Goal: Download file/media

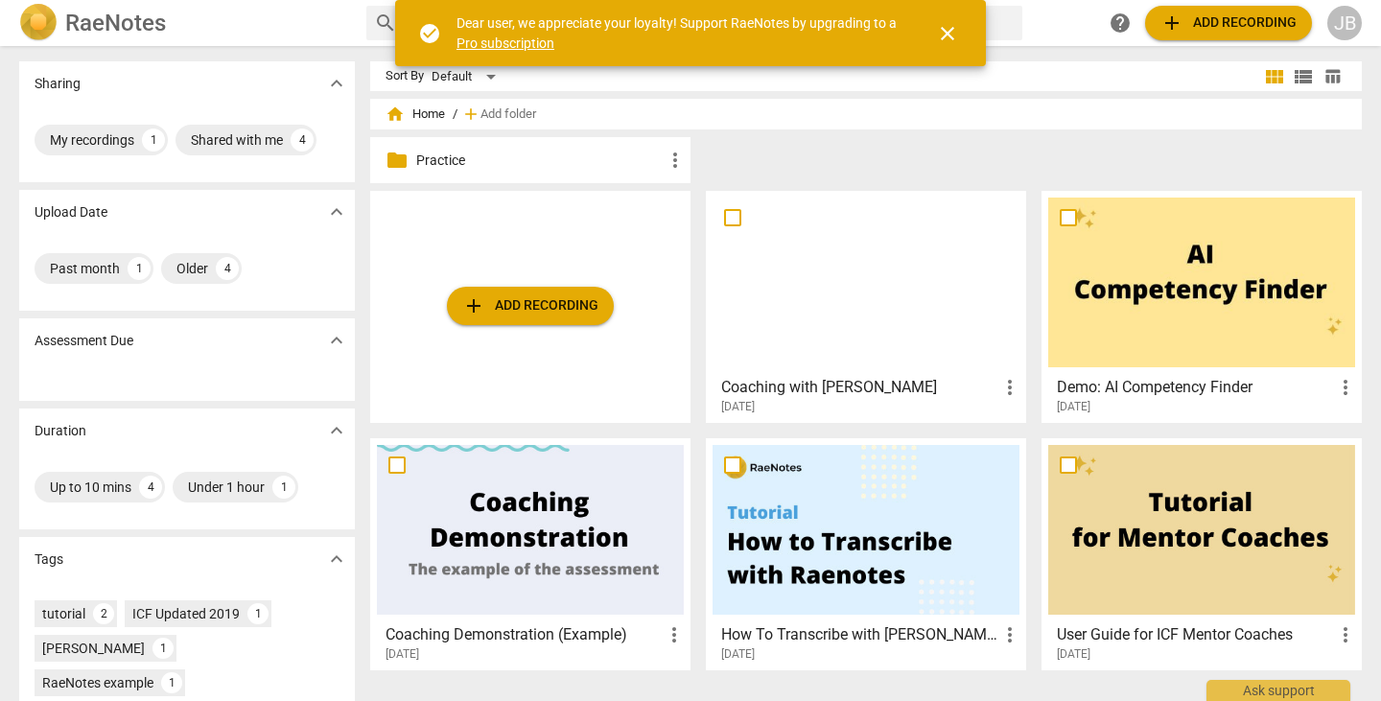
click at [941, 295] on div at bounding box center [865, 282] width 307 height 170
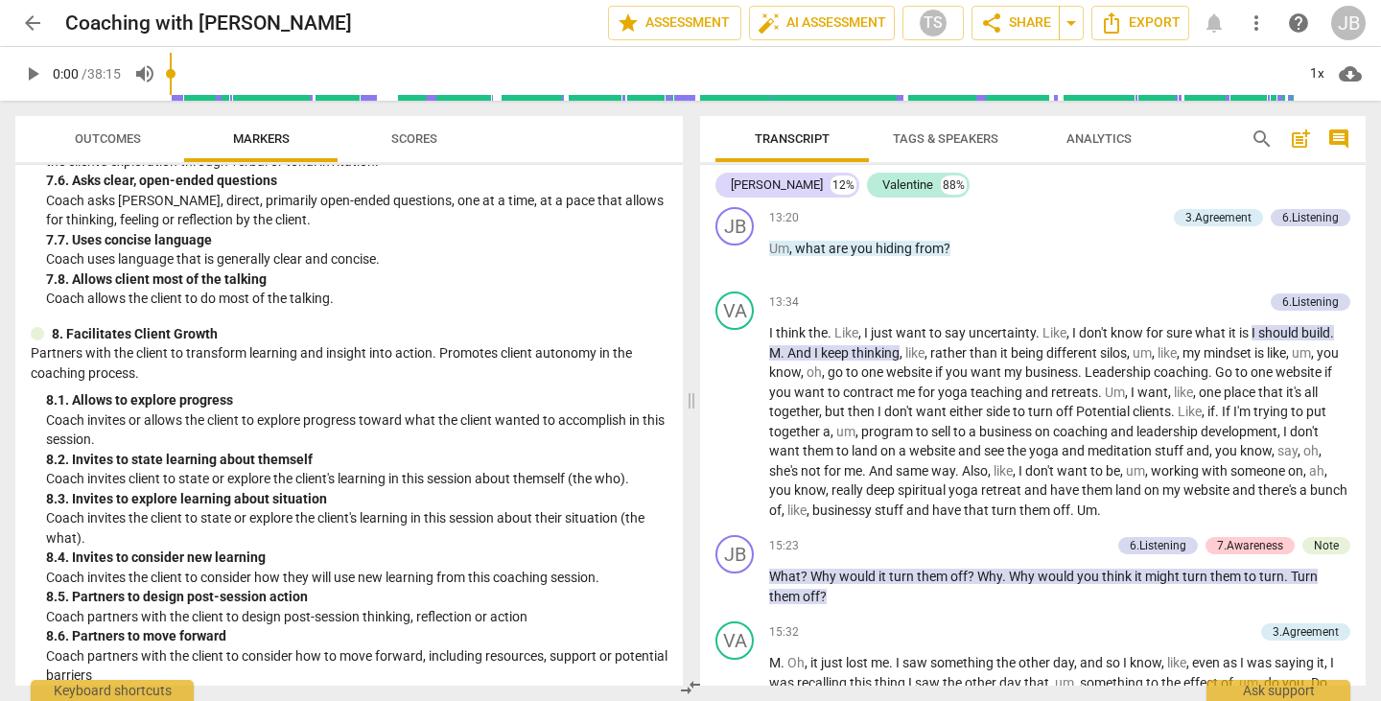
scroll to position [2083, 0]
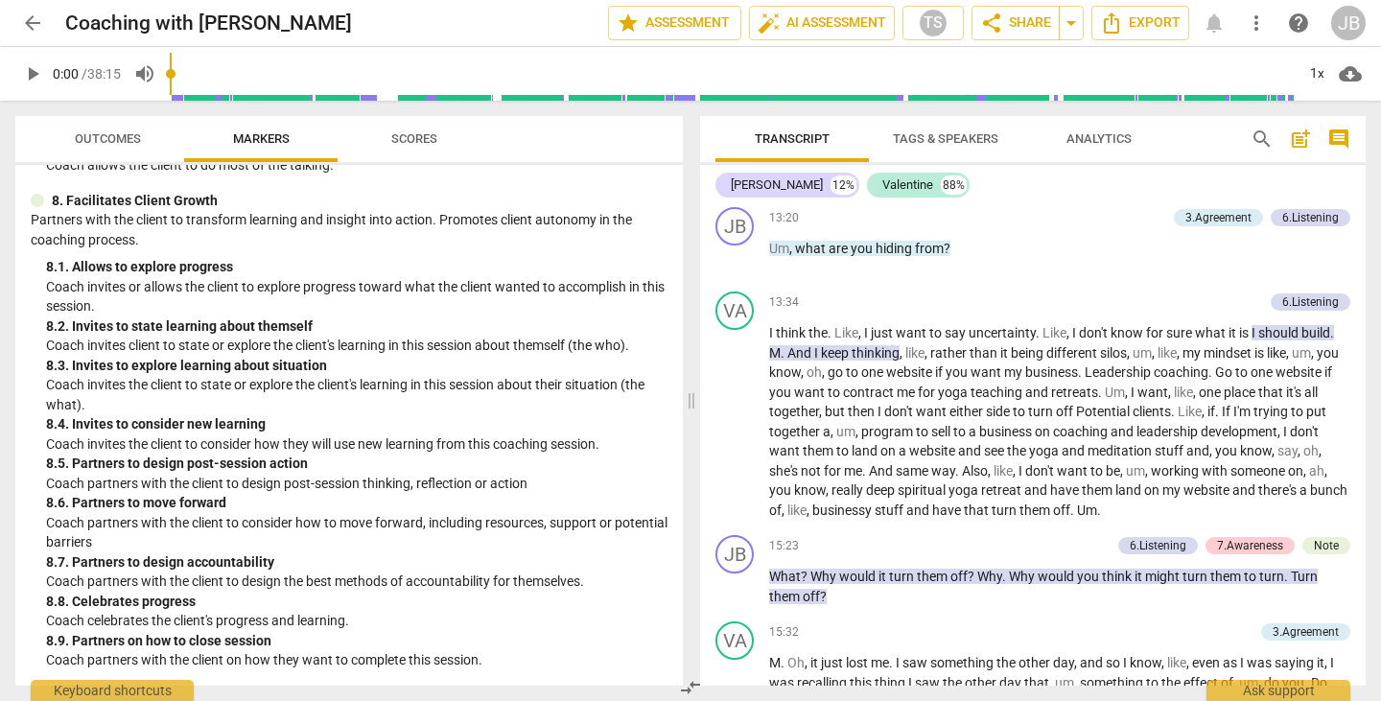
drag, startPoint x: 998, startPoint y: 535, endPoint x: 416, endPoint y: 142, distance: 702.2
click at [416, 142] on span "Scores" at bounding box center [414, 138] width 46 height 14
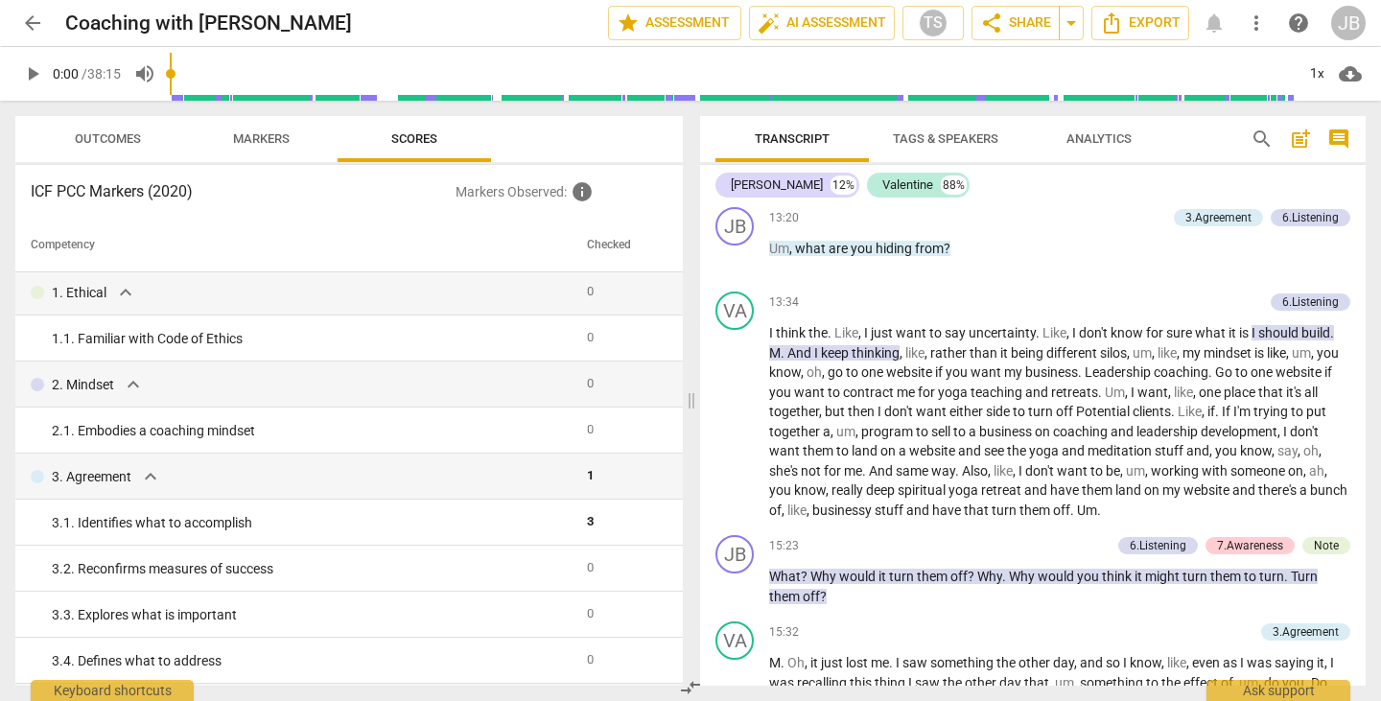
scroll to position [0, 0]
click at [99, 141] on span "Outcomes" at bounding box center [108, 138] width 66 height 14
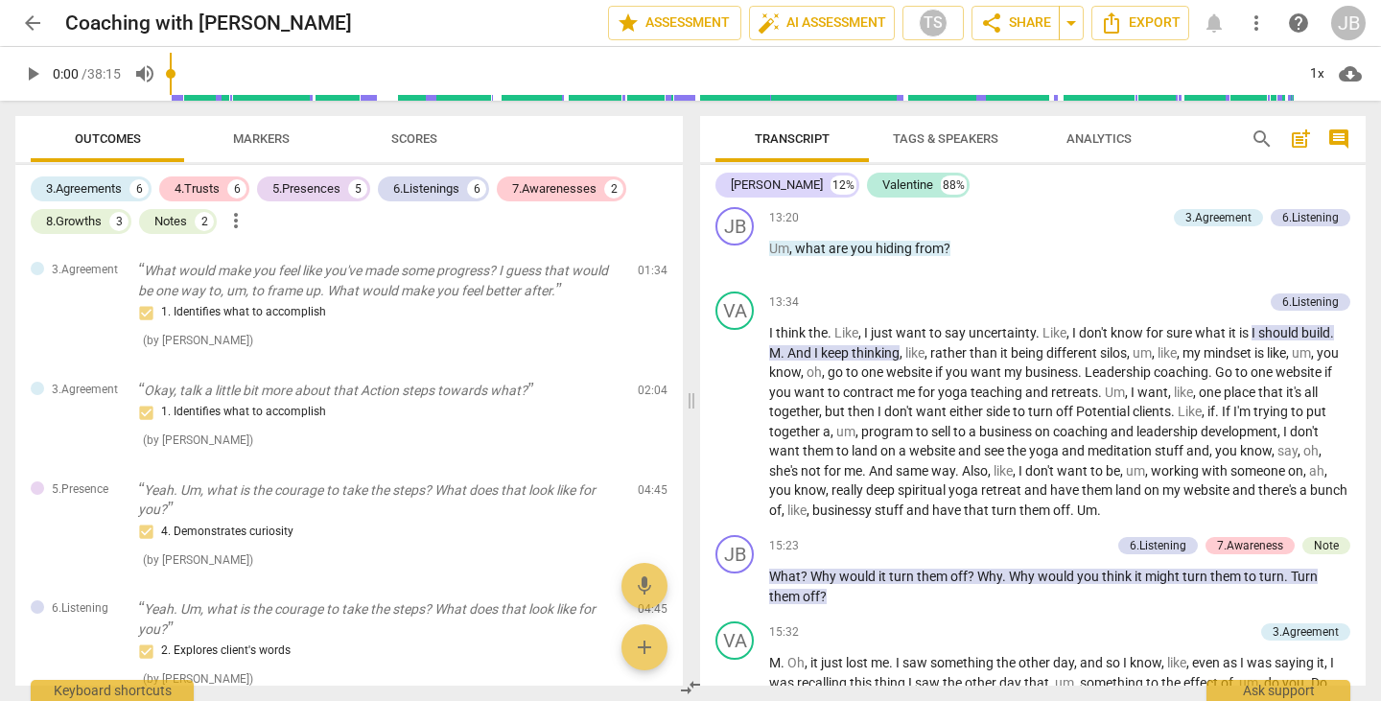
click at [91, 193] on div "3.Agreements" at bounding box center [84, 188] width 76 height 19
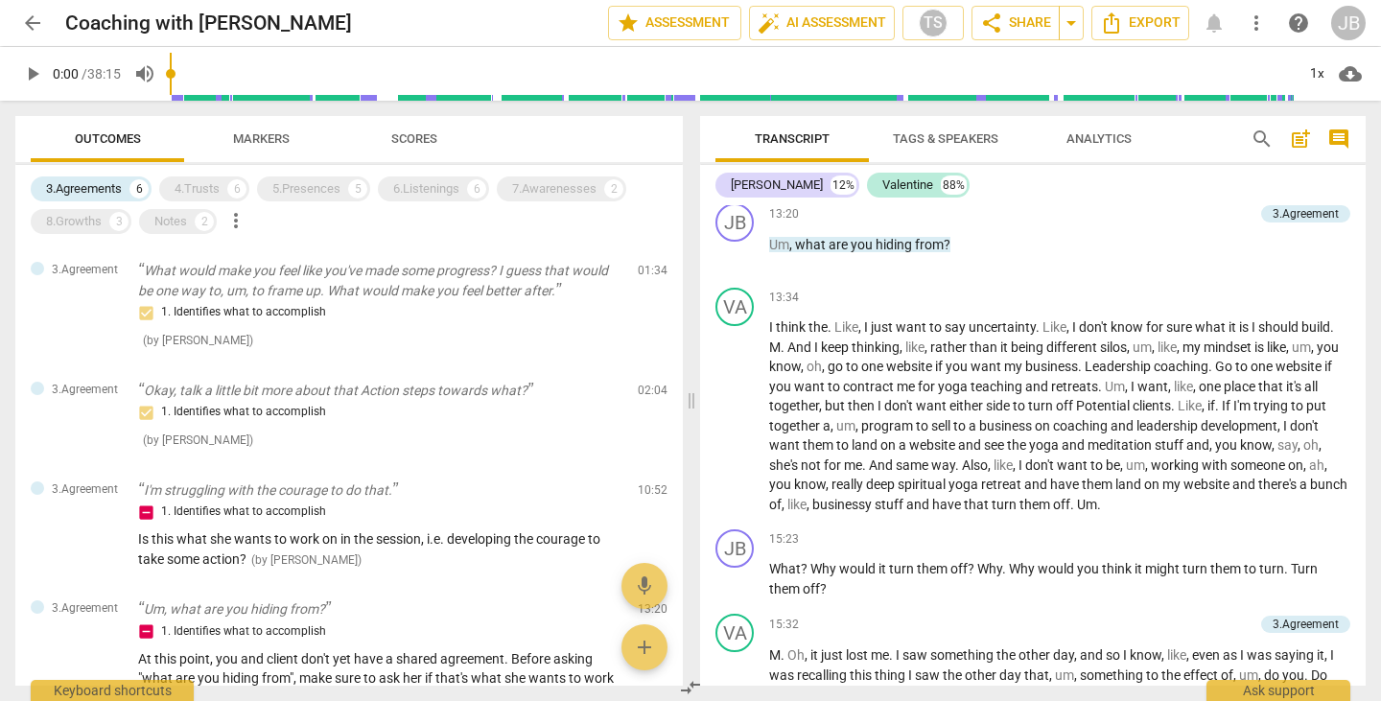
scroll to position [2445, 0]
click at [274, 223] on div "3.Agreements 6 4.Trusts 6 5.Presences 5 6.Listenings 6 7.Awarenesses 2 8.Growth…" at bounding box center [357, 205] width 652 height 65
click at [178, 221] on div "Notes" at bounding box center [170, 221] width 33 height 19
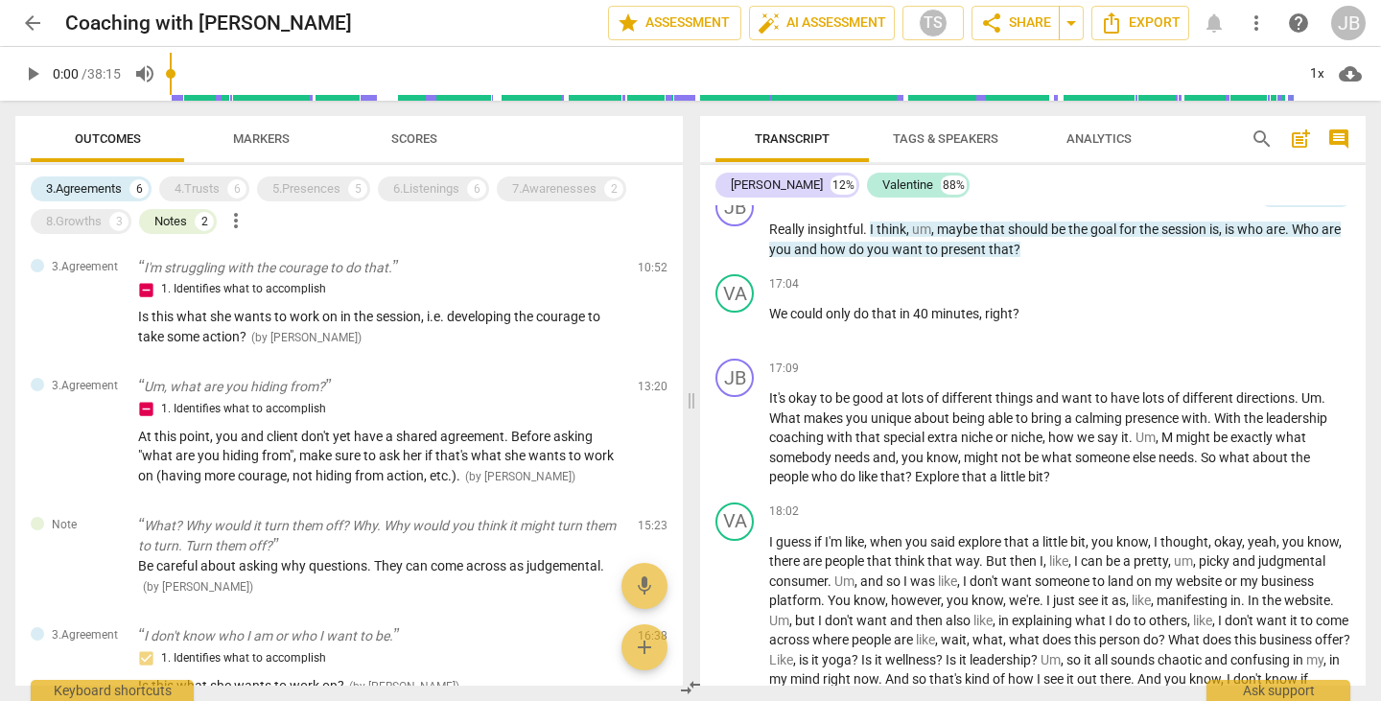
scroll to position [0, 0]
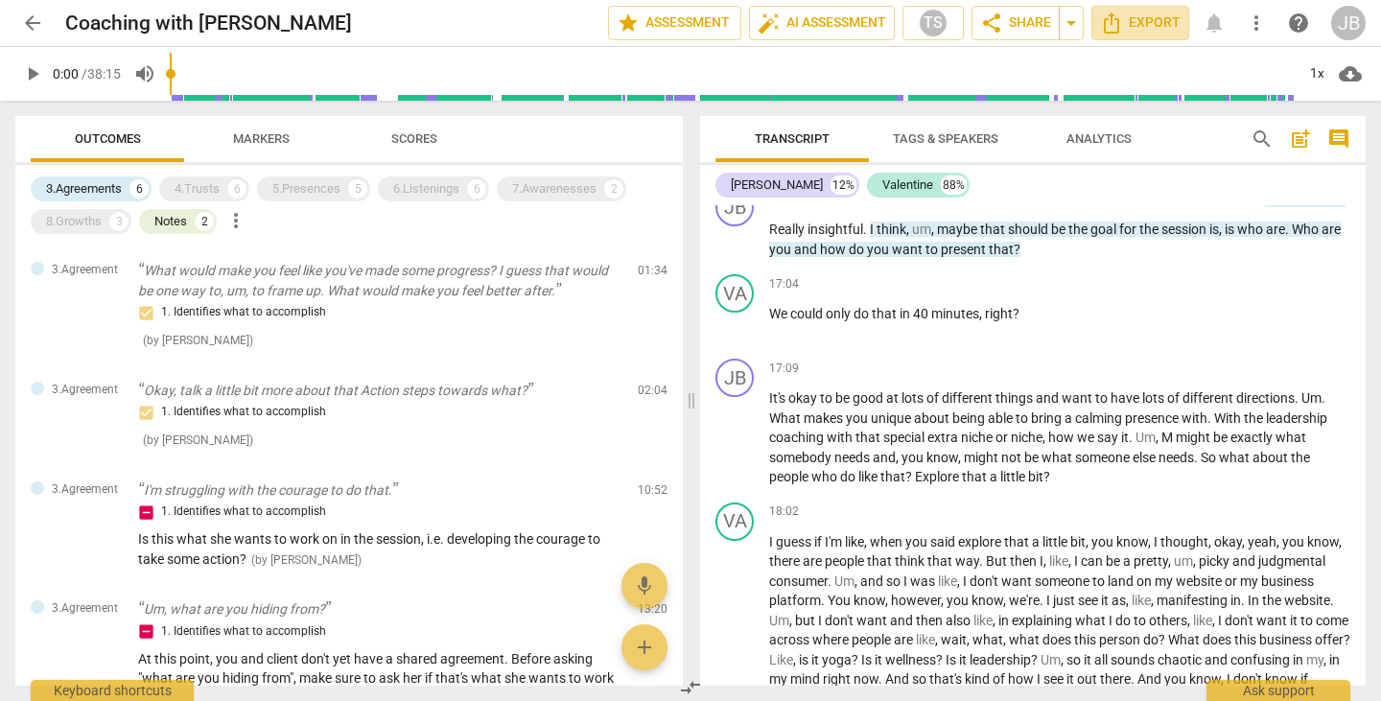
click at [1140, 24] on span "Export" at bounding box center [1140, 23] width 81 height 23
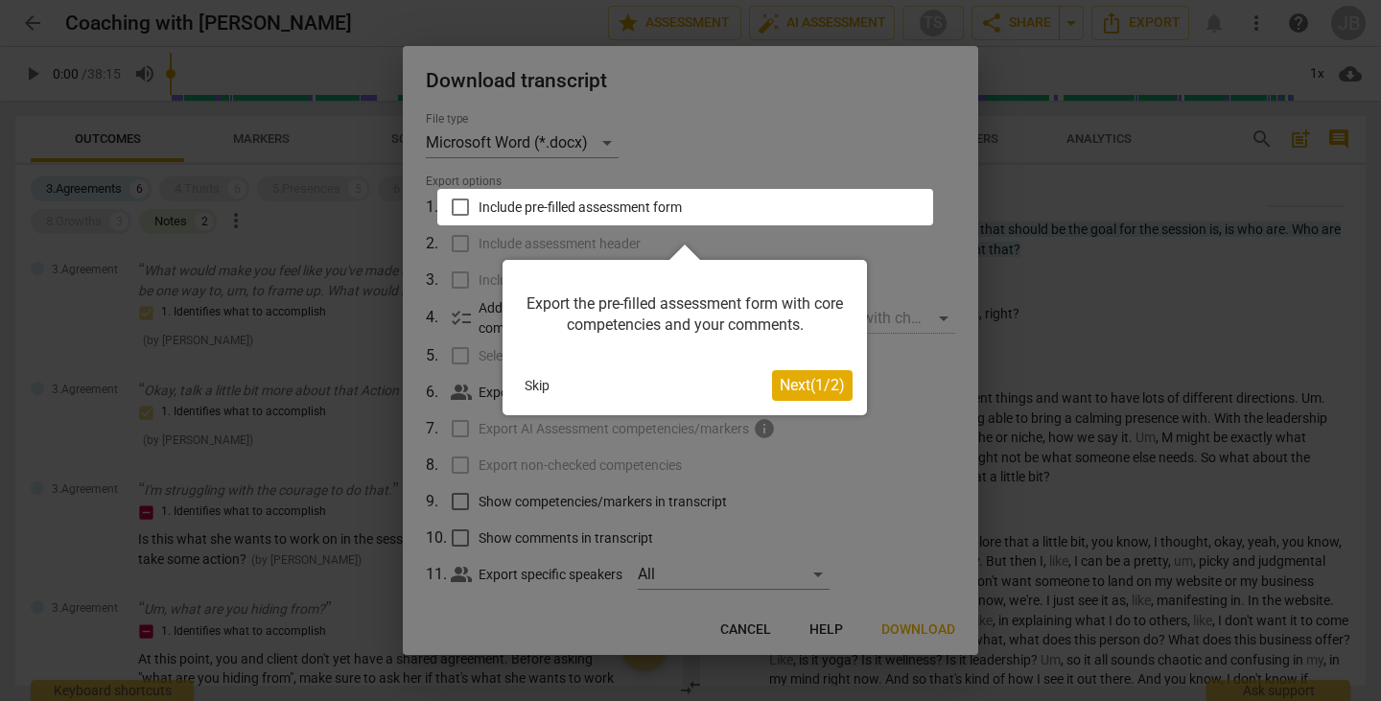
click at [783, 391] on span "Next ( 1 / 2 )" at bounding box center [811, 385] width 65 height 18
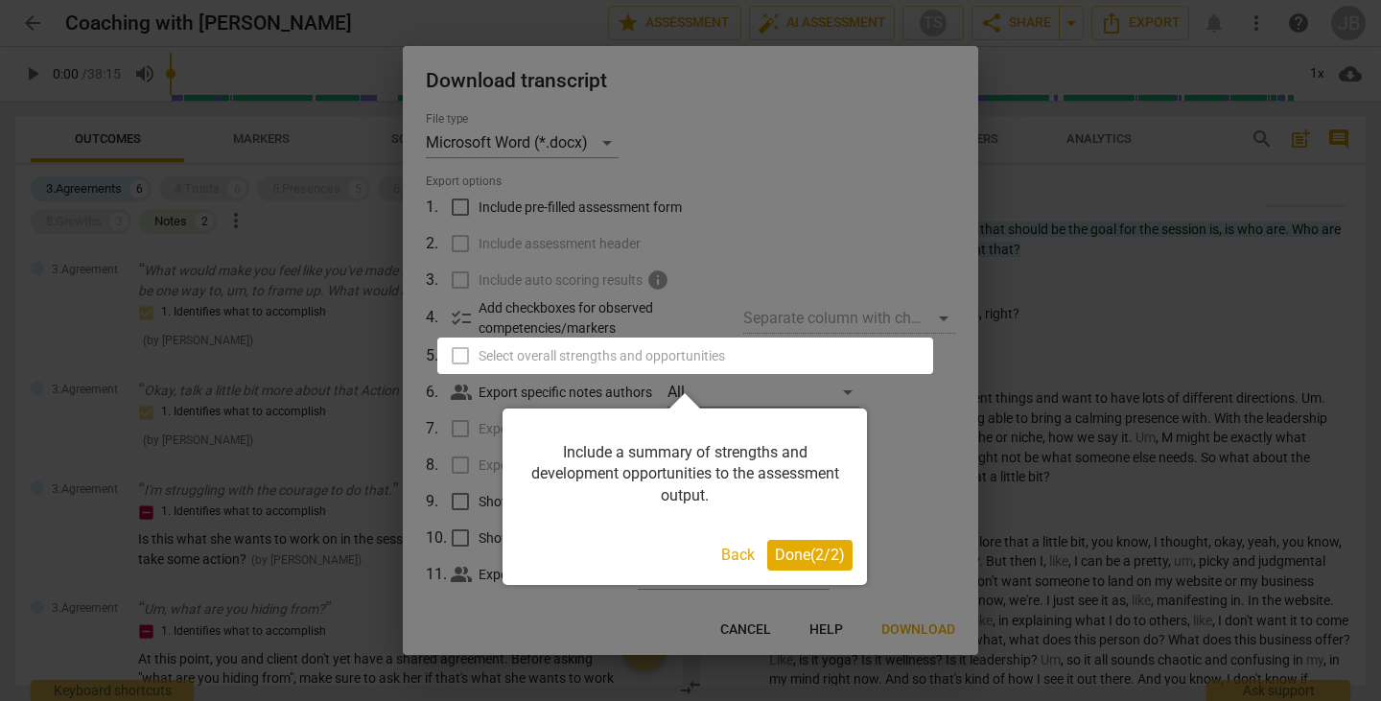
click at [801, 558] on span "Done ( 2 / 2 )" at bounding box center [810, 554] width 70 height 18
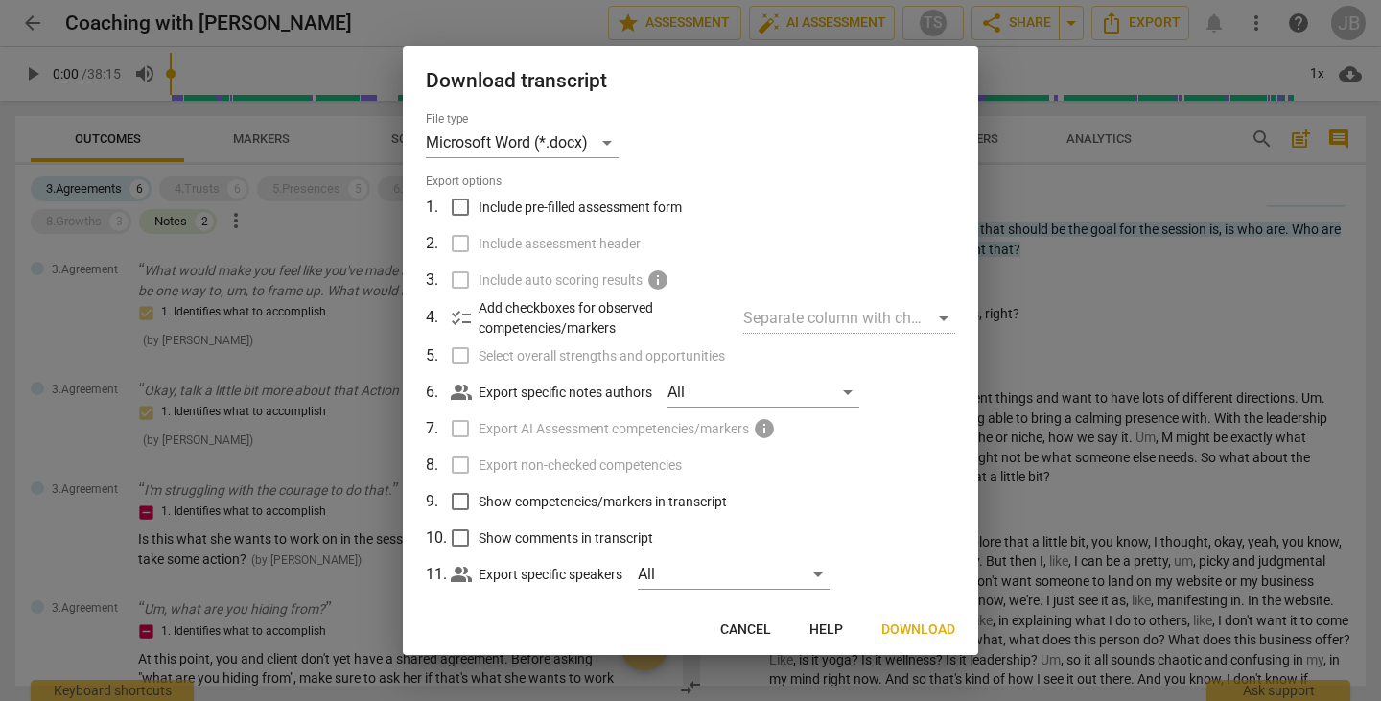
click at [454, 207] on input "Include pre-filled assessment form" at bounding box center [460, 207] width 36 height 36
checkbox input "true"
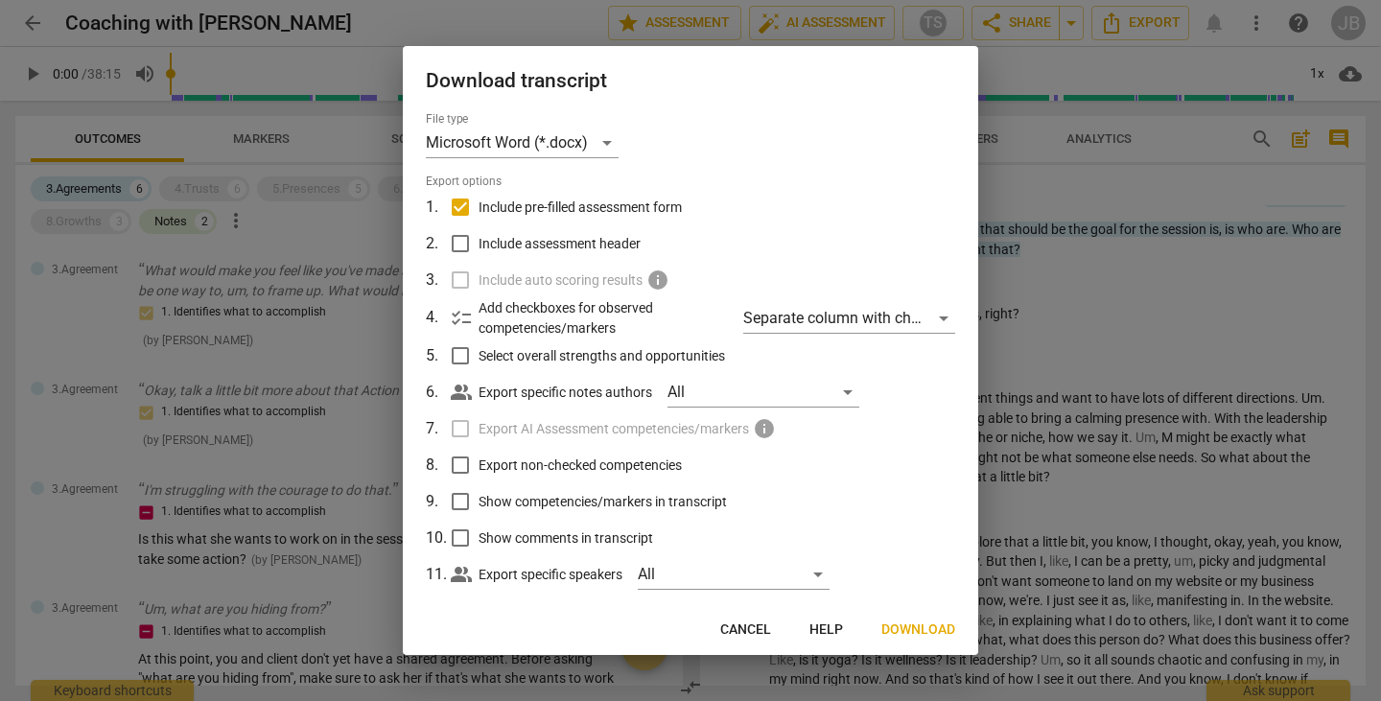
click at [458, 357] on input "Select overall strengths and opportunities" at bounding box center [460, 355] width 36 height 36
checkbox input "true"
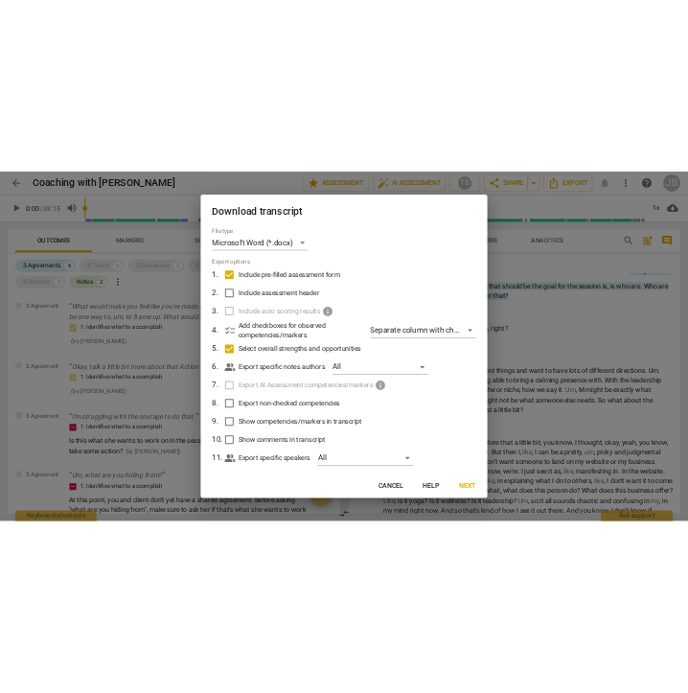
scroll to position [26, 0]
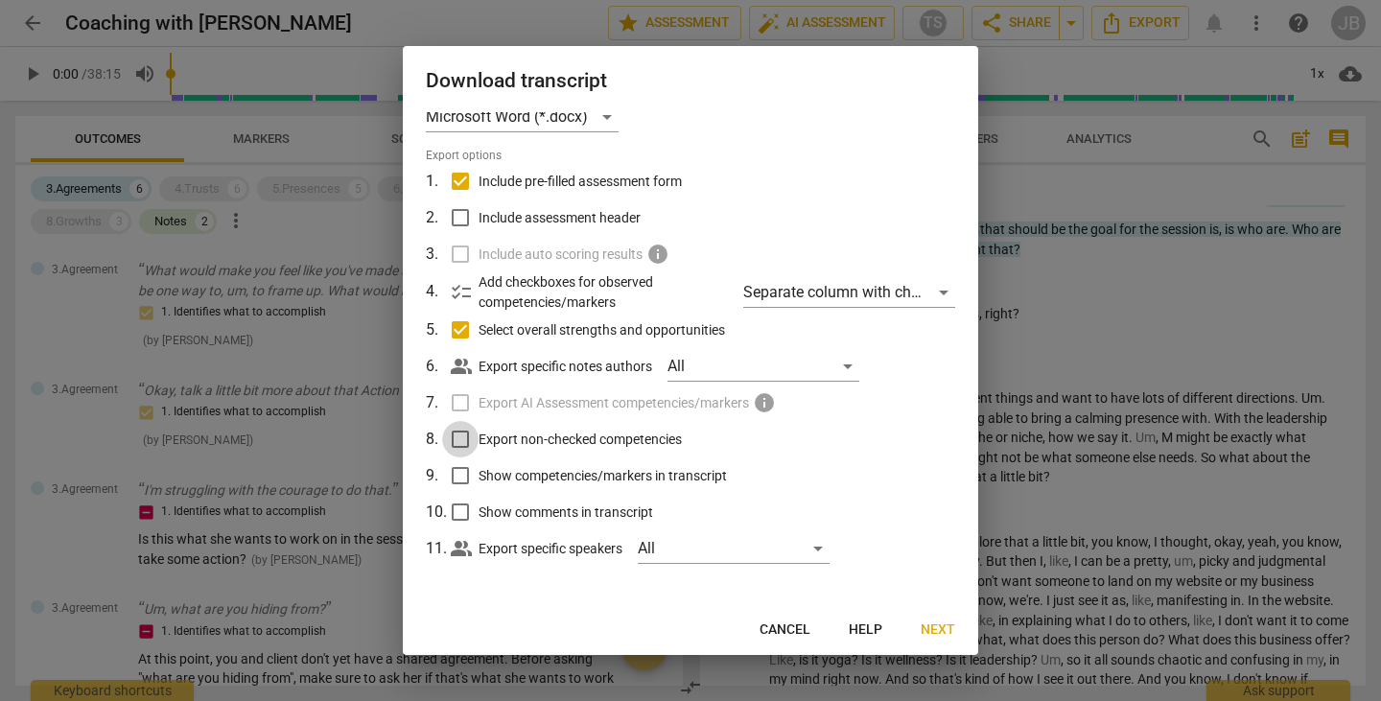
click at [457, 433] on input "Export non-checked competencies" at bounding box center [460, 439] width 36 height 36
checkbox input "true"
click at [458, 475] on input "Show competencies/markers in transcript" at bounding box center [460, 475] width 36 height 36
checkbox input "true"
click at [455, 515] on input "Show comments in transcript" at bounding box center [460, 512] width 36 height 36
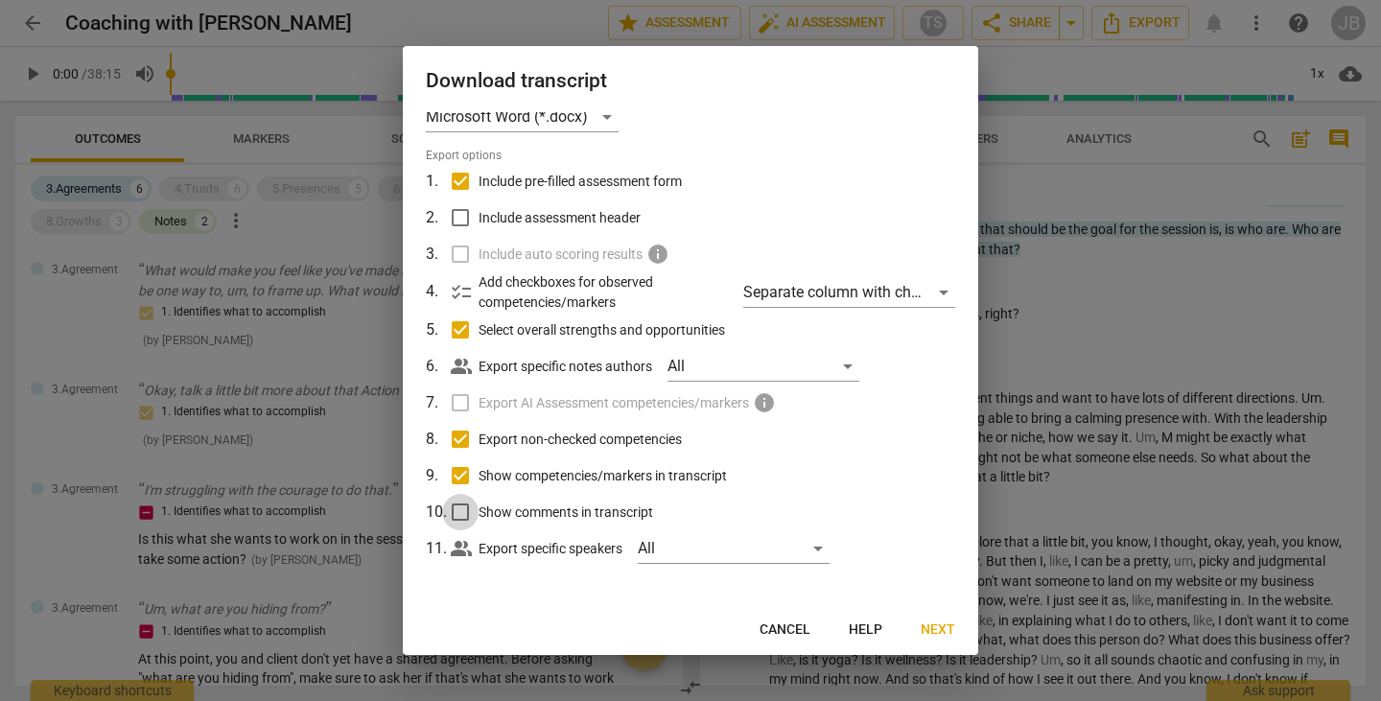
checkbox input "true"
click at [465, 215] on input "Include assessment header" at bounding box center [460, 217] width 36 height 36
checkbox input "true"
click at [944, 625] on span "Next" at bounding box center [937, 629] width 35 height 19
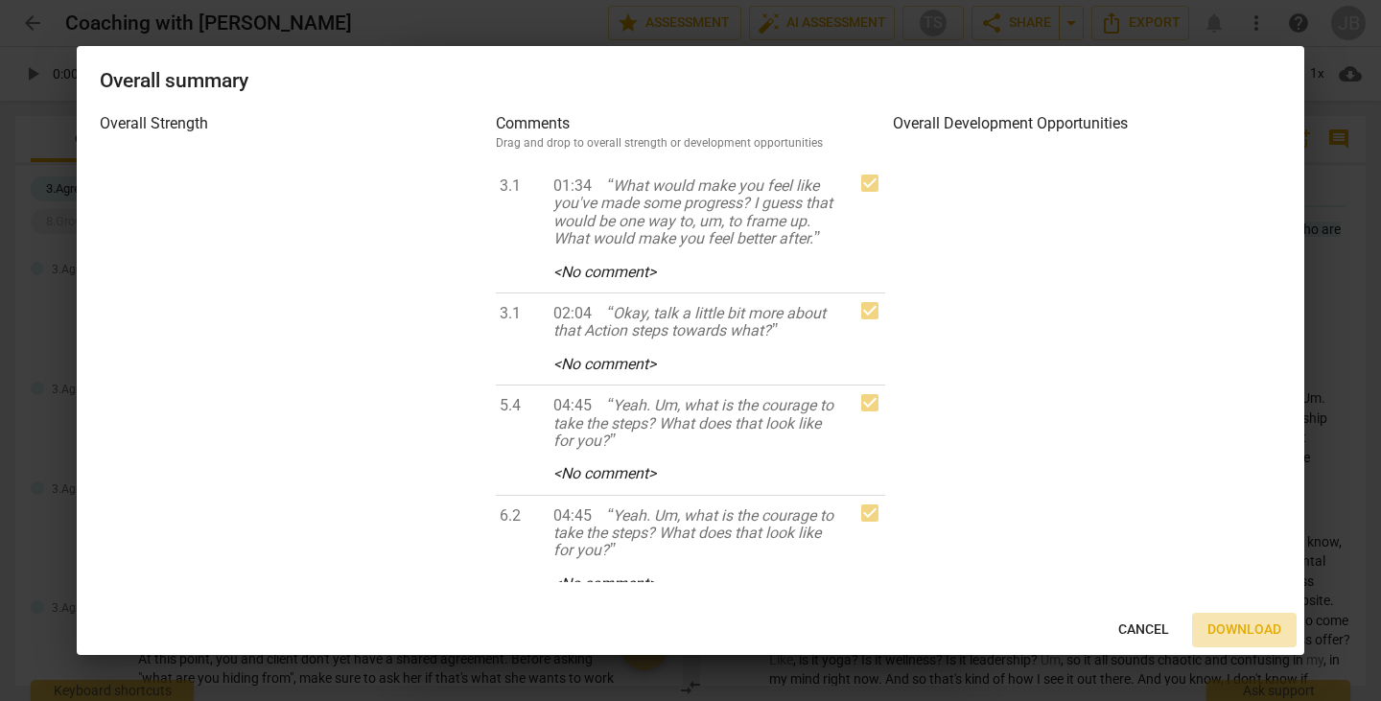
click at [1239, 634] on span "Download" at bounding box center [1244, 629] width 74 height 19
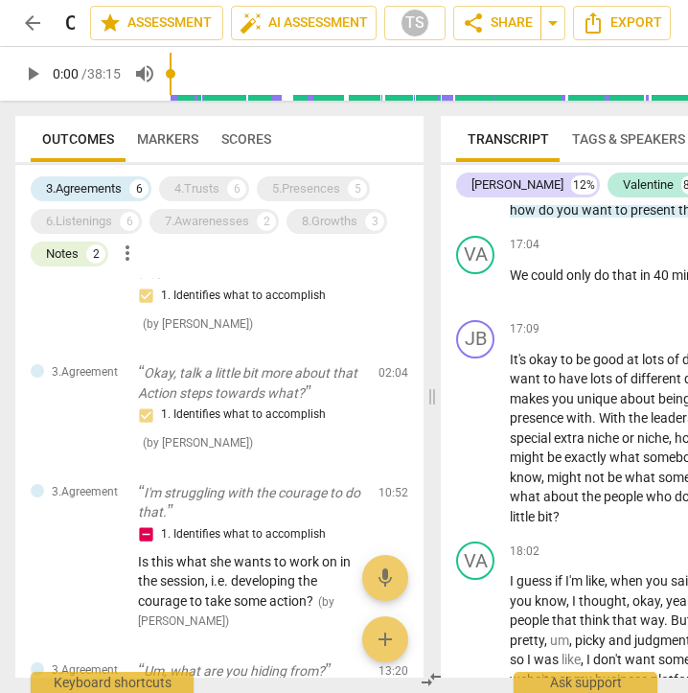
scroll to position [0, 0]
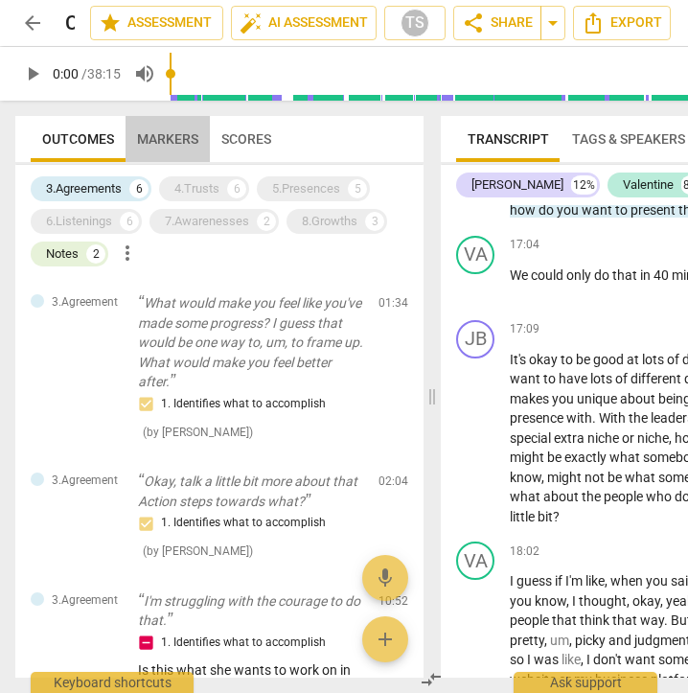
click at [163, 135] on span "Markers" at bounding box center [167, 138] width 61 height 15
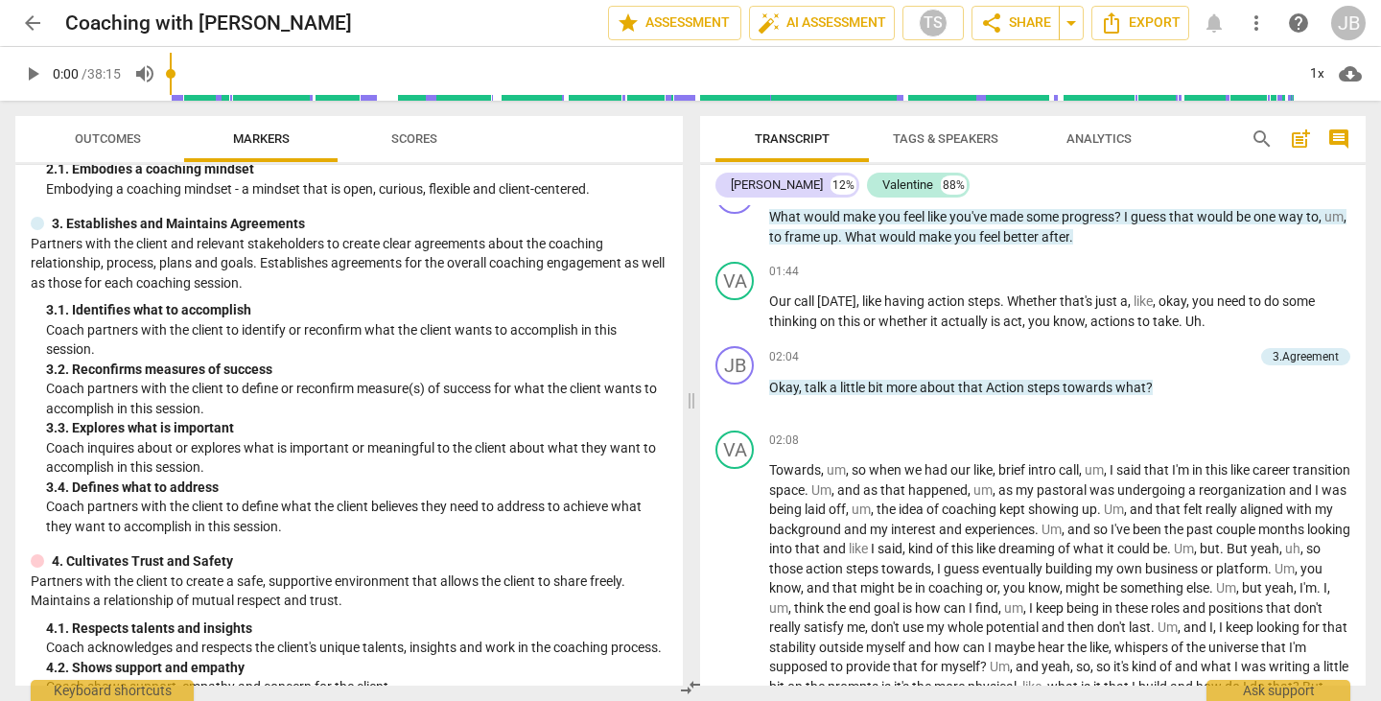
scroll to position [476, 0]
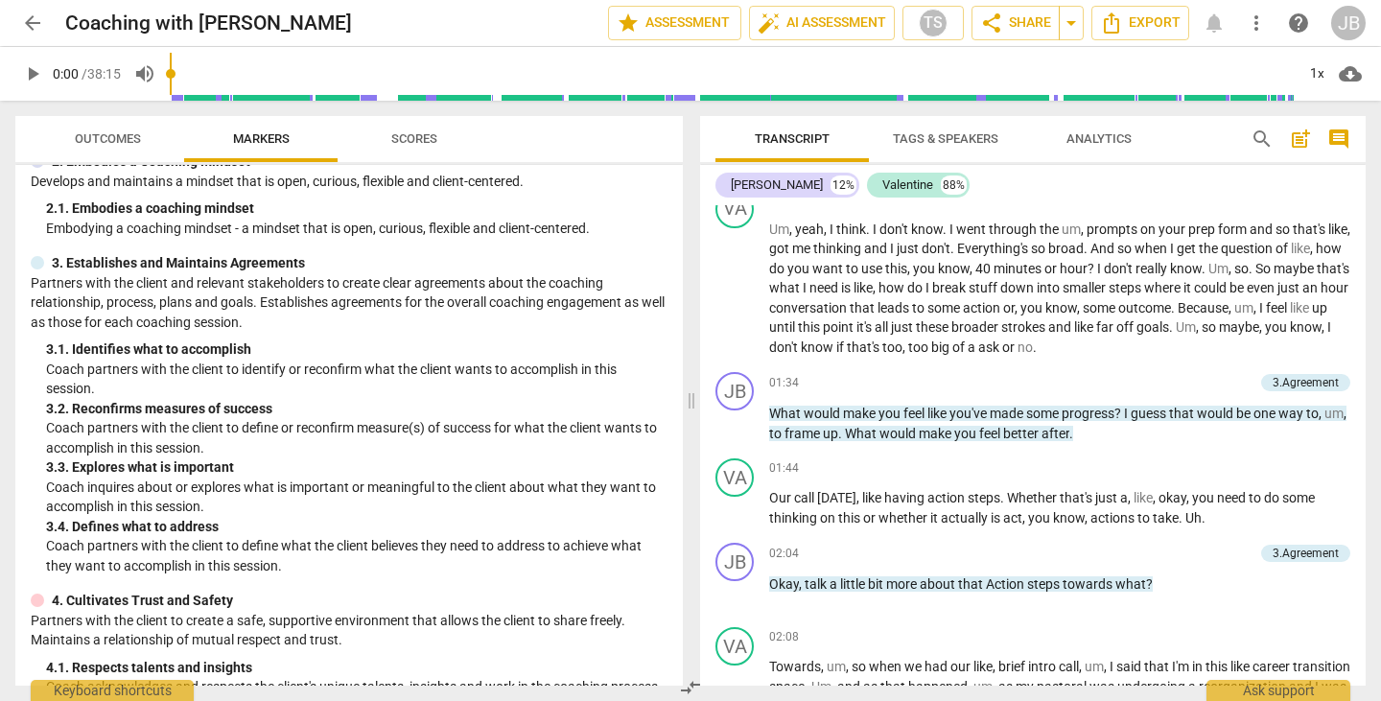
click at [1015, 364] on div "JB play_arrow pause 01:34 + Add competency 3.Agreement keyboard_arrow_right Wha…" at bounding box center [1032, 407] width 665 height 86
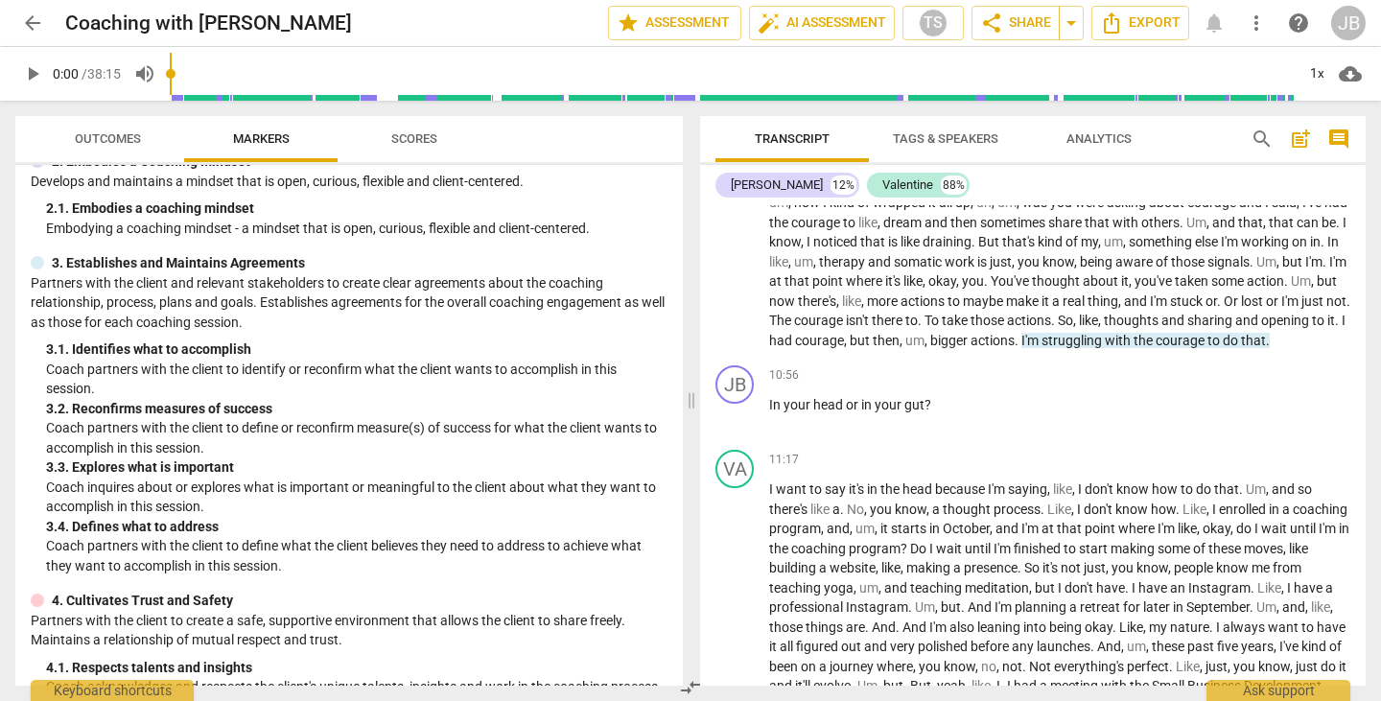
scroll to position [1879, 0]
click at [575, 374] on p "Coach partners with the client to identify or reconfirm what the client wants t…" at bounding box center [356, 379] width 621 height 39
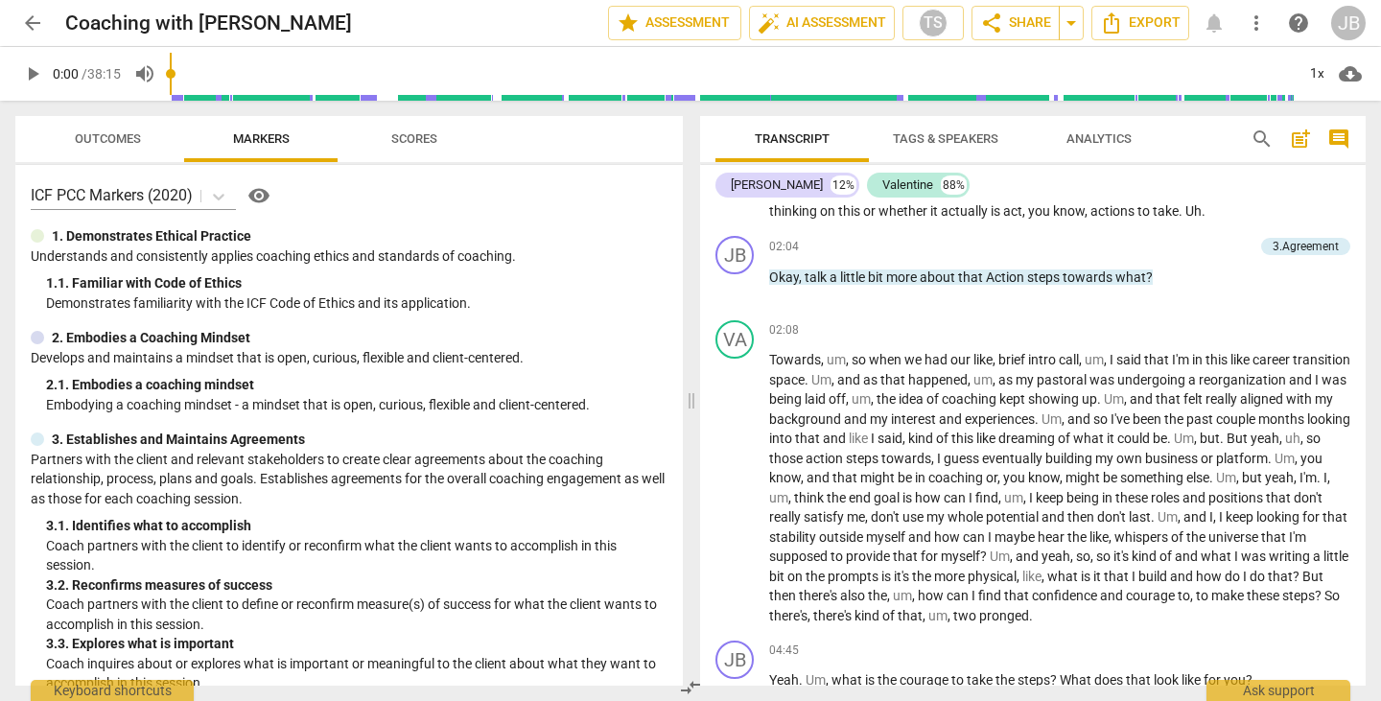
scroll to position [786, 0]
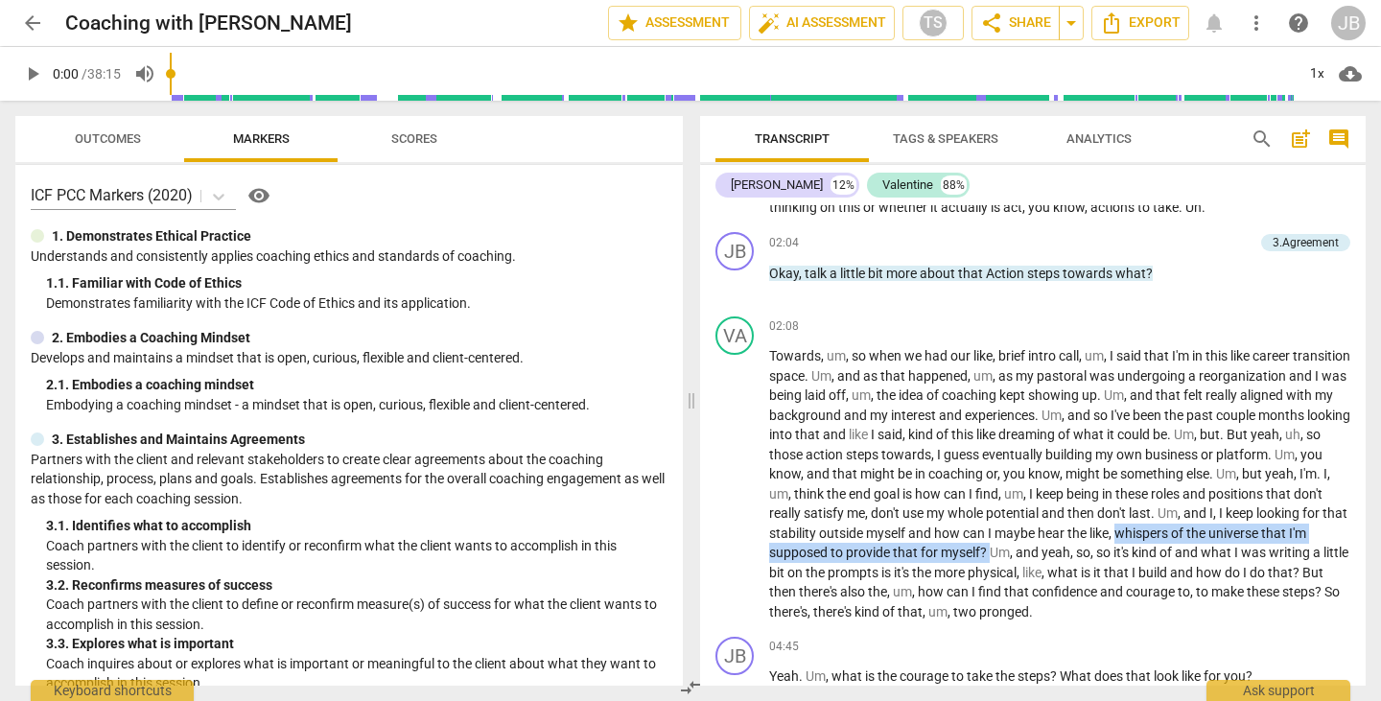
drag, startPoint x: 772, startPoint y: 550, endPoint x: 1187, endPoint y: 552, distance: 415.1
click at [1187, 552] on p "Towards , um , so when we had our like , brief intro call , um , I said that I'…" at bounding box center [1059, 483] width 581 height 275
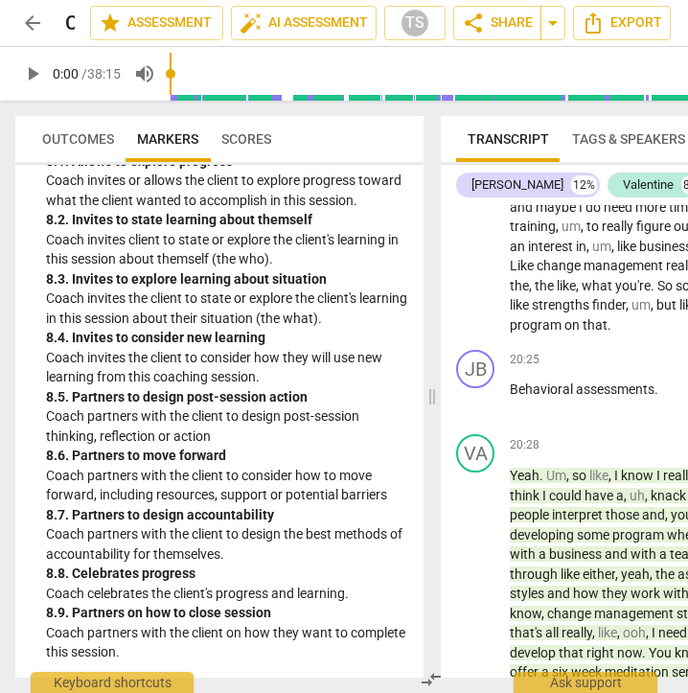
scroll to position [5299, 0]
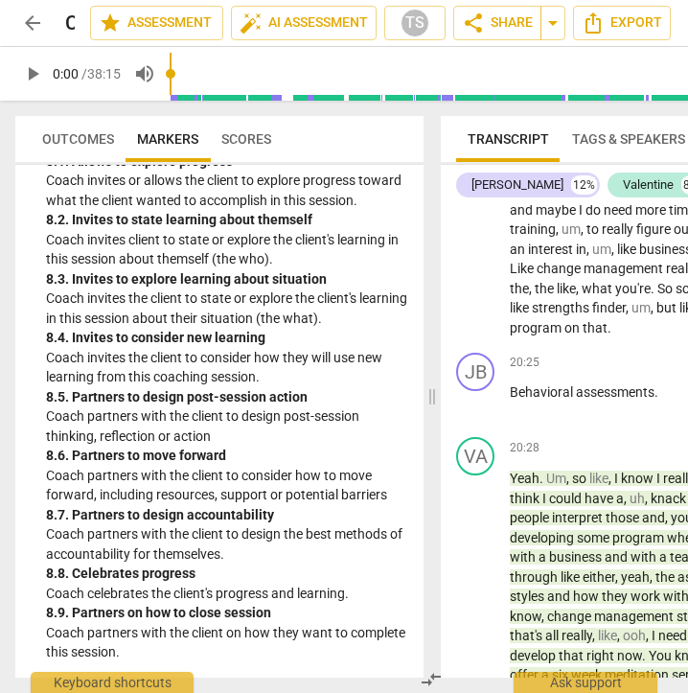
drag, startPoint x: 233, startPoint y: 692, endPoint x: 414, endPoint y: 685, distance: 181.4
click at [414, 685] on div "Outcomes Markers Scores ICF PCC Markers (2020) visibility 1. Demonstrates Ethic…" at bounding box center [215, 397] width 431 height 592
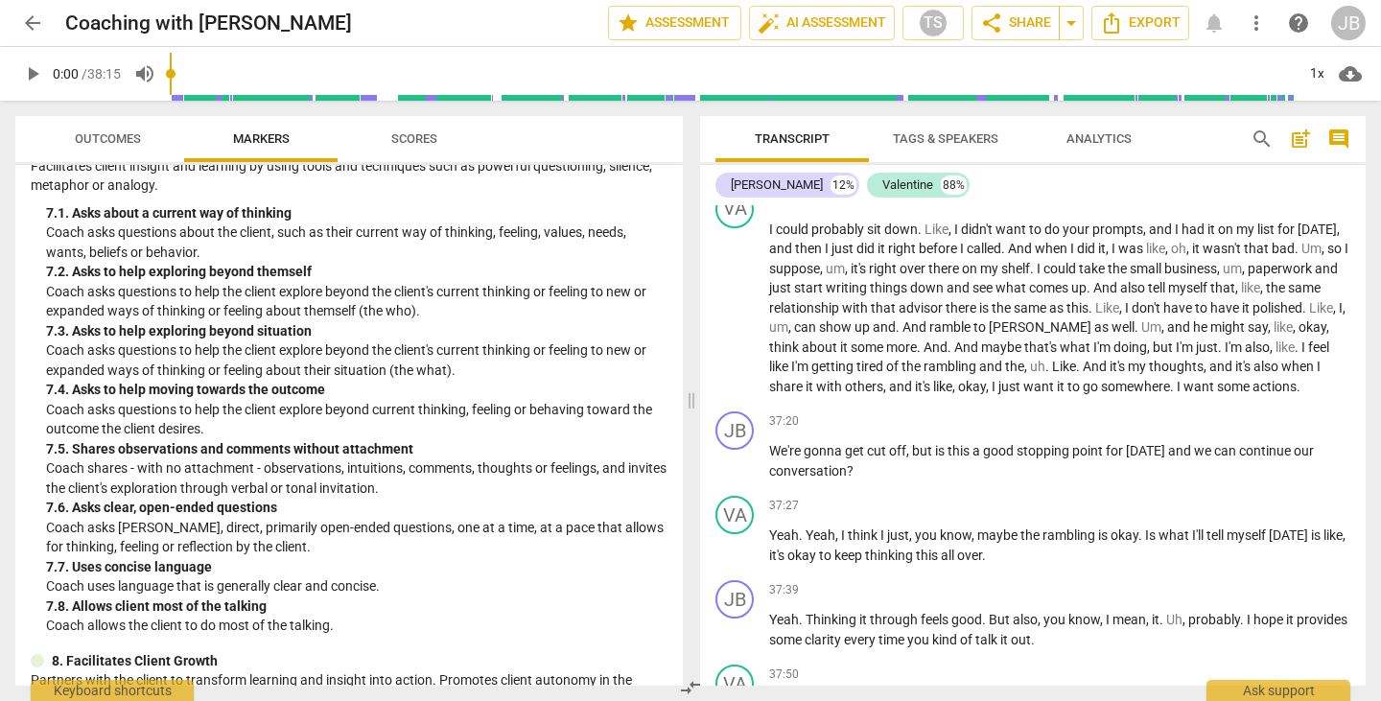
scroll to position [1603, 0]
click at [418, 134] on span "Scores" at bounding box center [414, 138] width 46 height 14
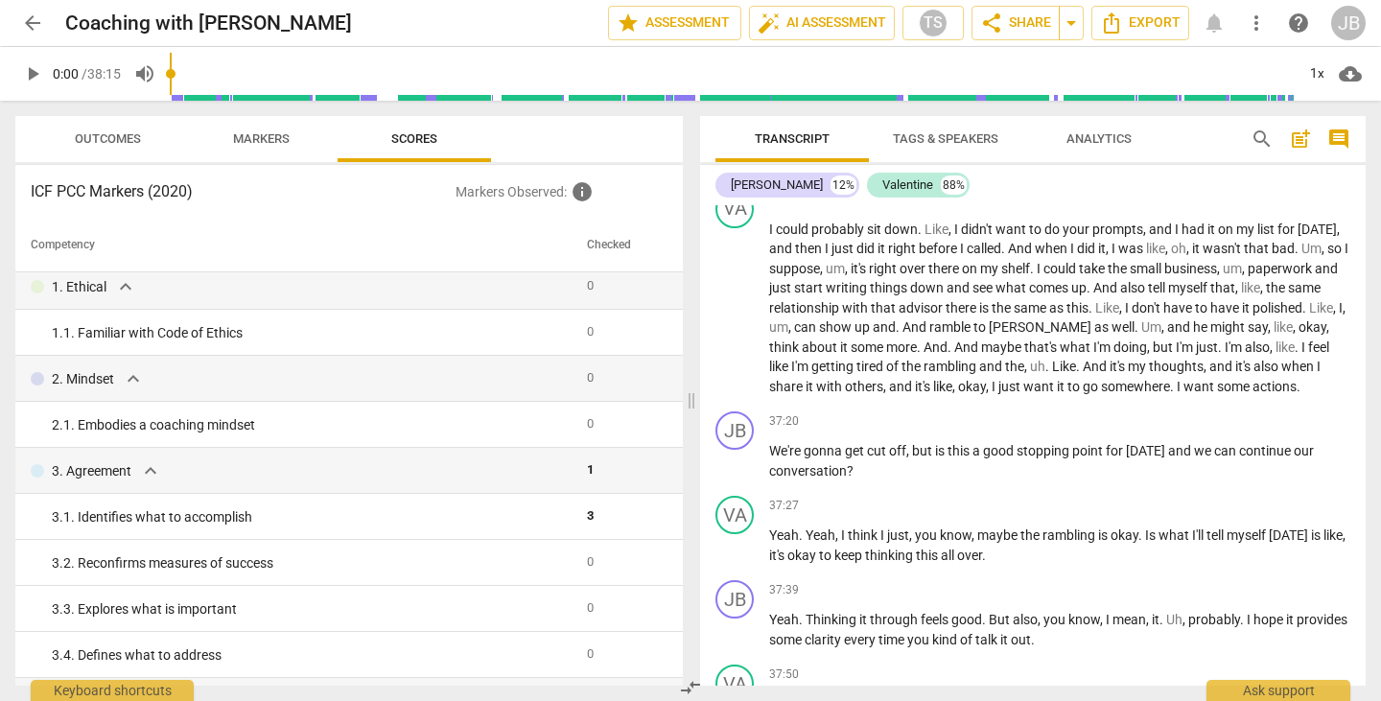
scroll to position [0, 0]
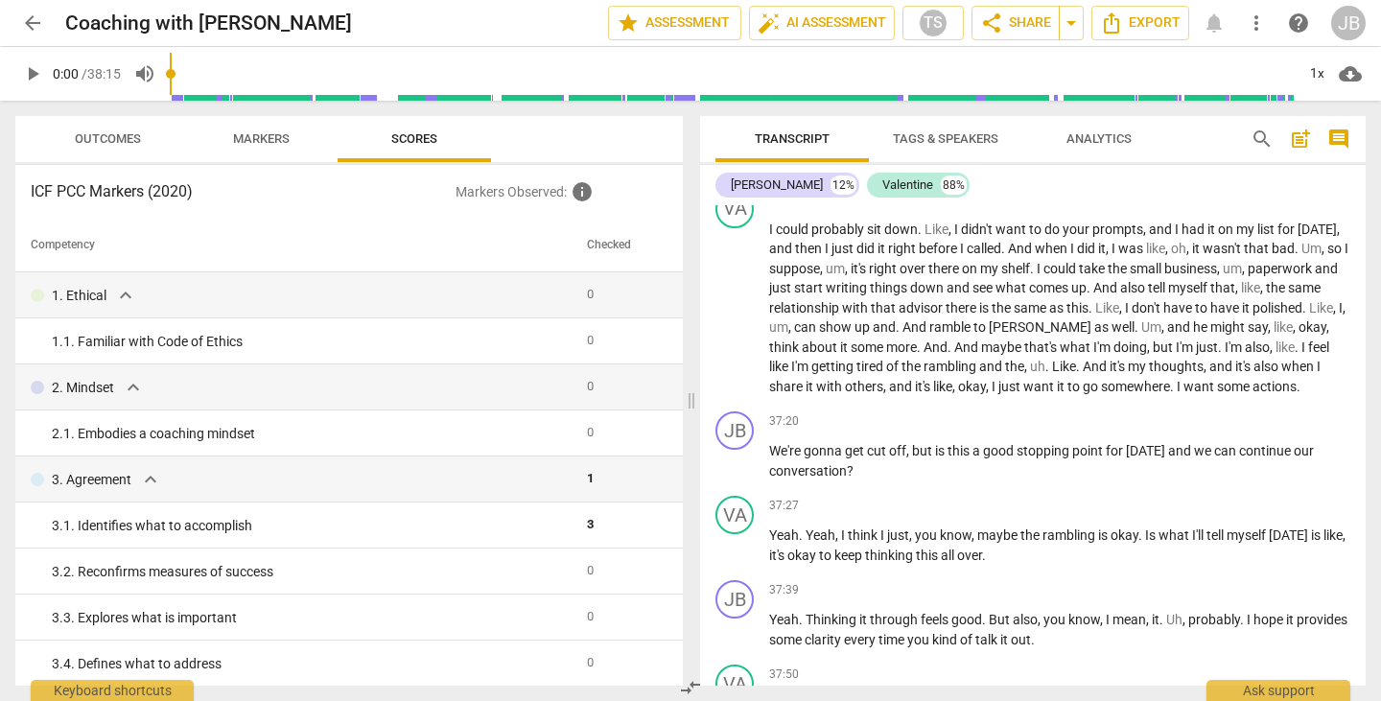
click at [110, 140] on span "Outcomes" at bounding box center [108, 138] width 66 height 14
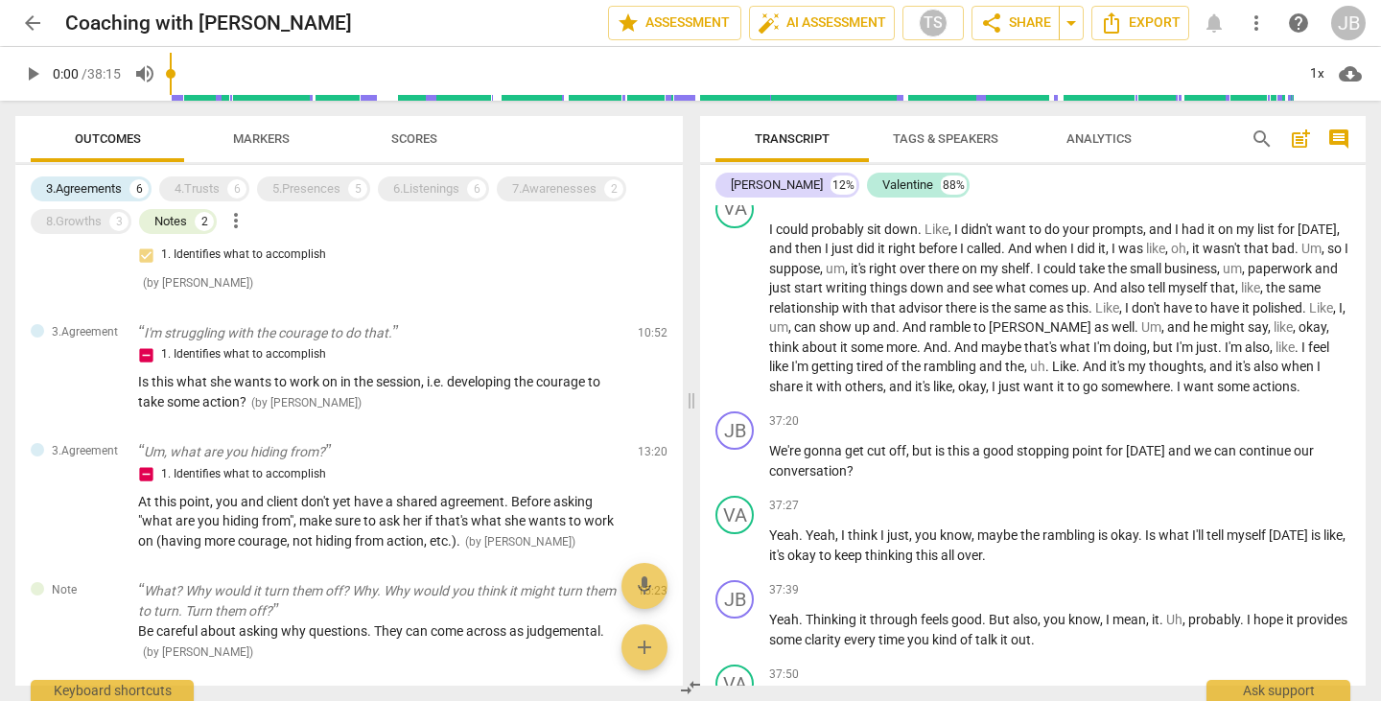
scroll to position [158, 0]
click at [411, 134] on span "Scores" at bounding box center [414, 138] width 46 height 14
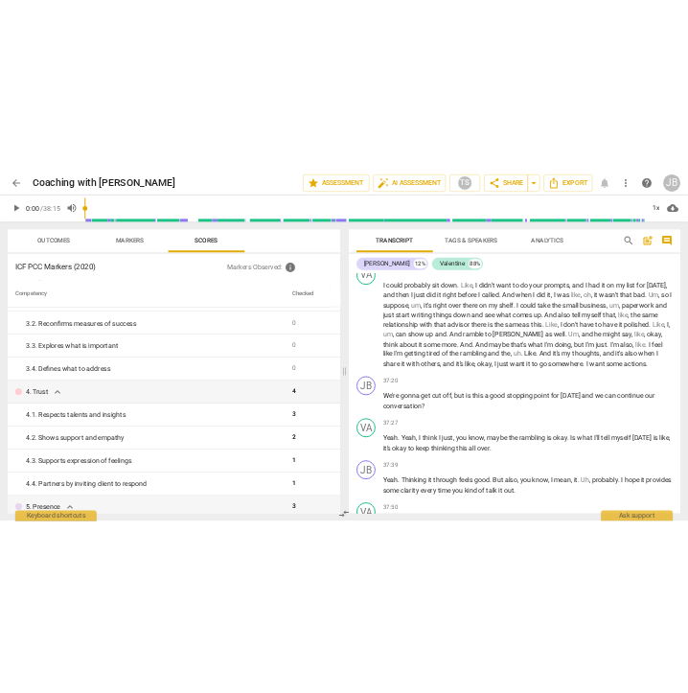
scroll to position [0, 0]
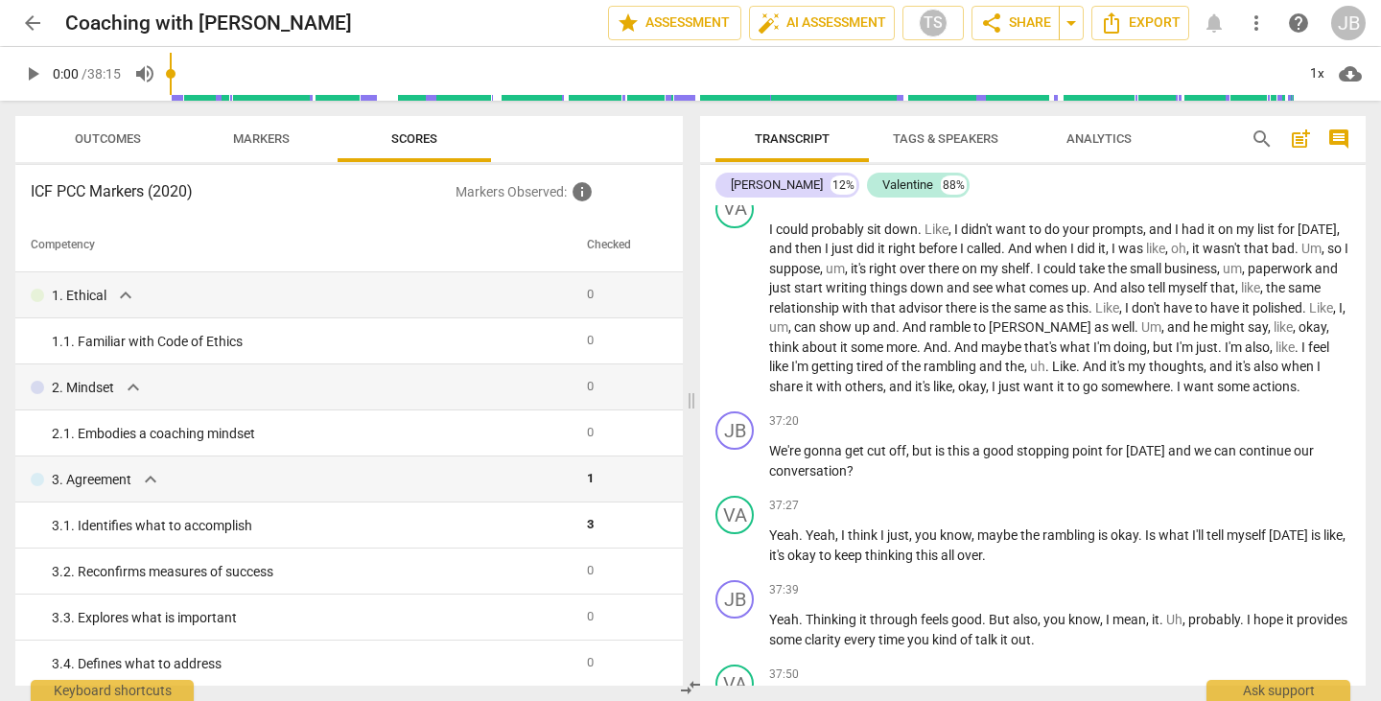
click at [230, 669] on div "3. 4. Defines what to address" at bounding box center [312, 664] width 520 height 20
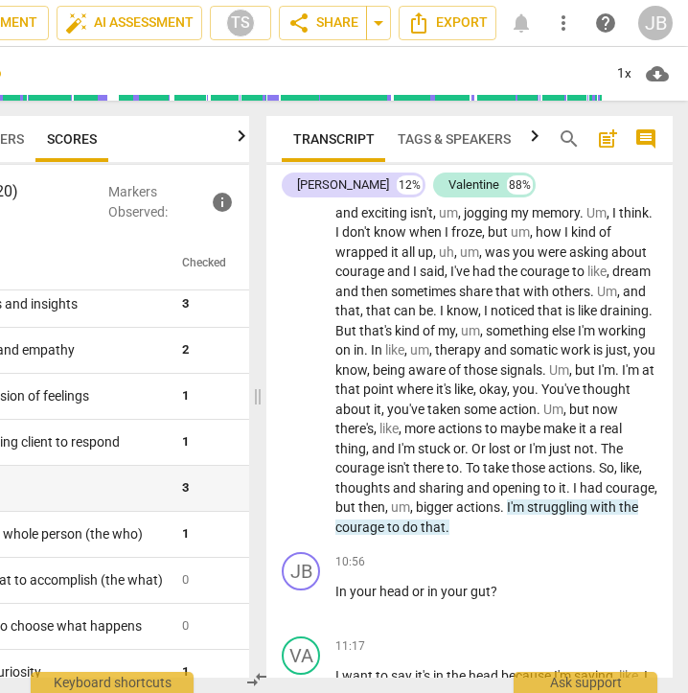
scroll to position [2639, 0]
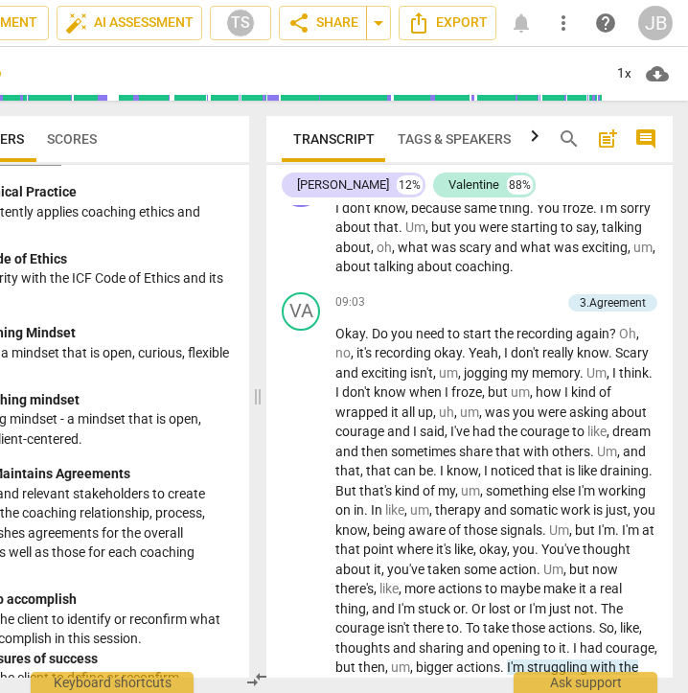
scroll to position [2479, 0]
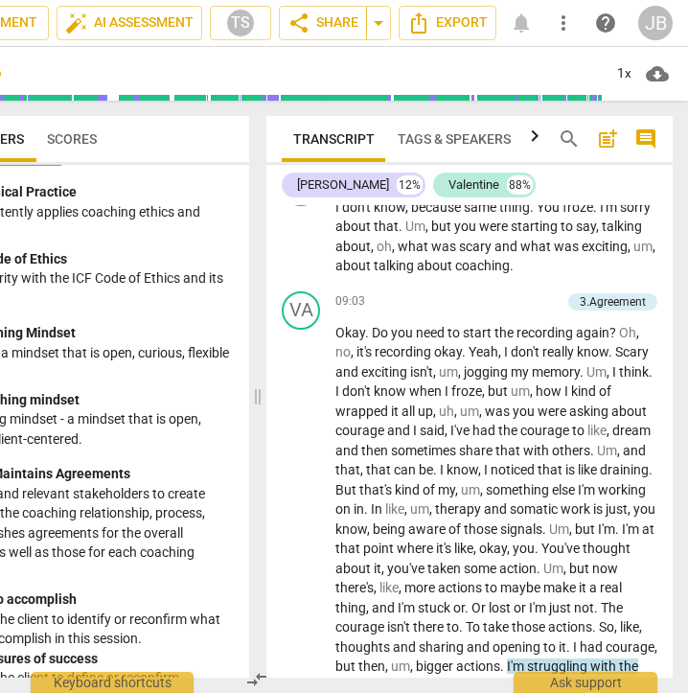
click at [599, 311] on div "3.Agreement" at bounding box center [613, 301] width 66 height 17
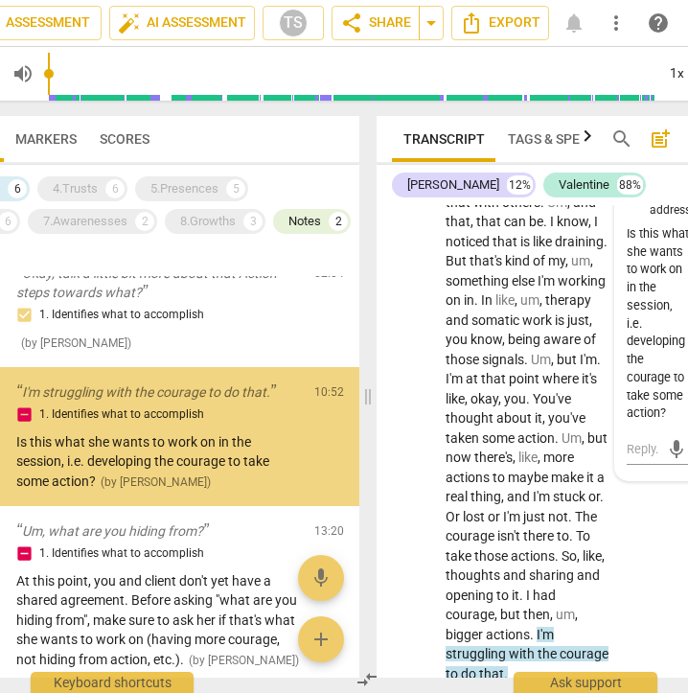
scroll to position [0, 0]
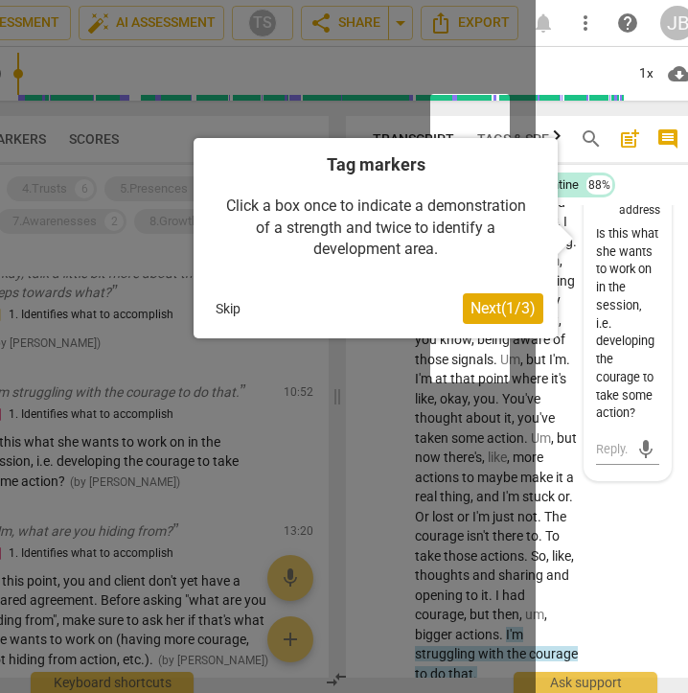
click at [493, 306] on span "Next ( 1 / 3 )" at bounding box center [503, 308] width 65 height 18
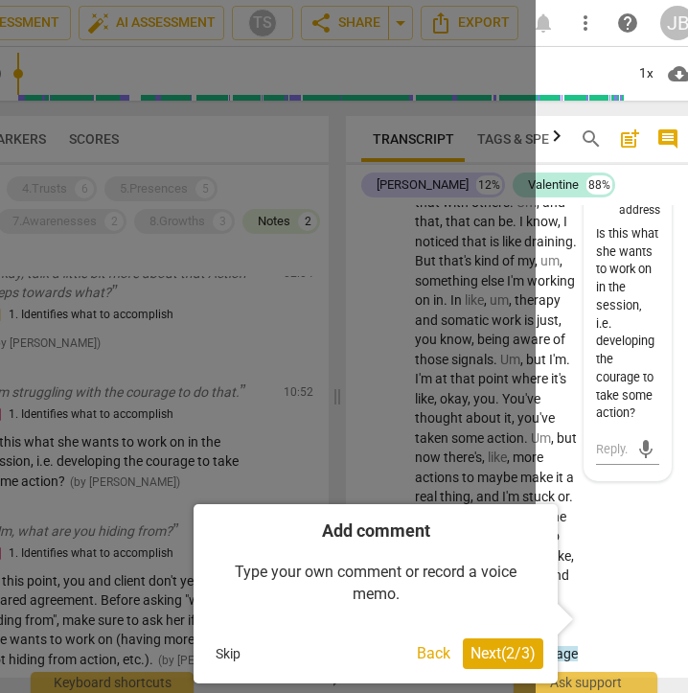
click at [471, 655] on span "Next ( 2 / 3 )" at bounding box center [503, 653] width 65 height 18
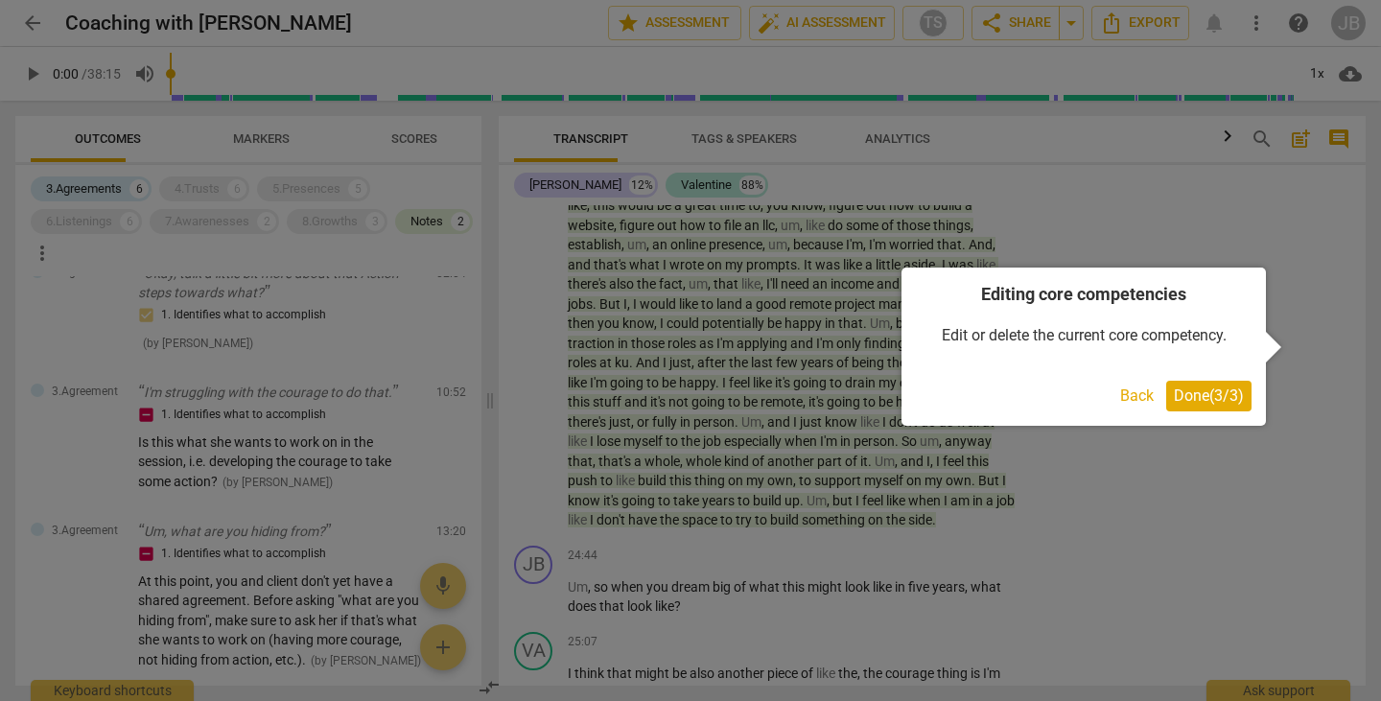
scroll to position [1925, 0]
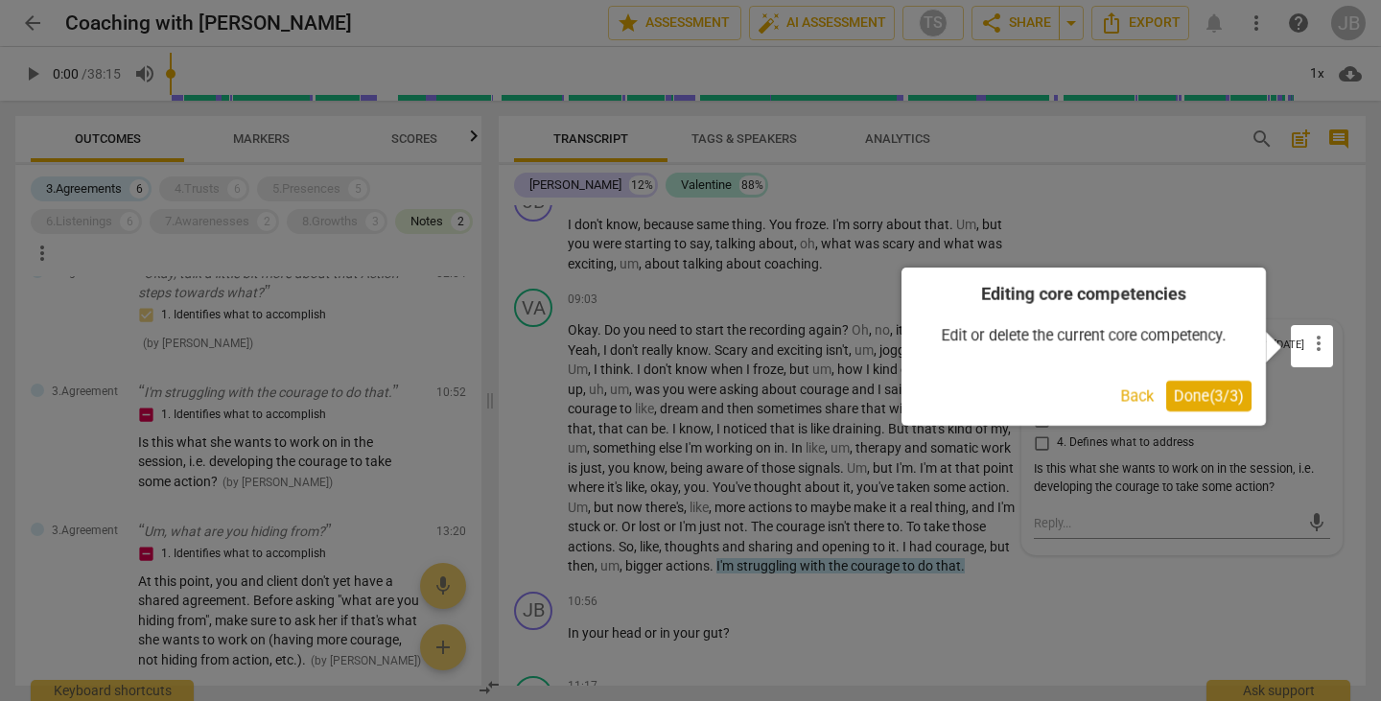
click at [1288, 221] on div at bounding box center [690, 350] width 1381 height 701
click at [1185, 396] on span "Done ( 3 / 3 )" at bounding box center [1208, 395] width 70 height 18
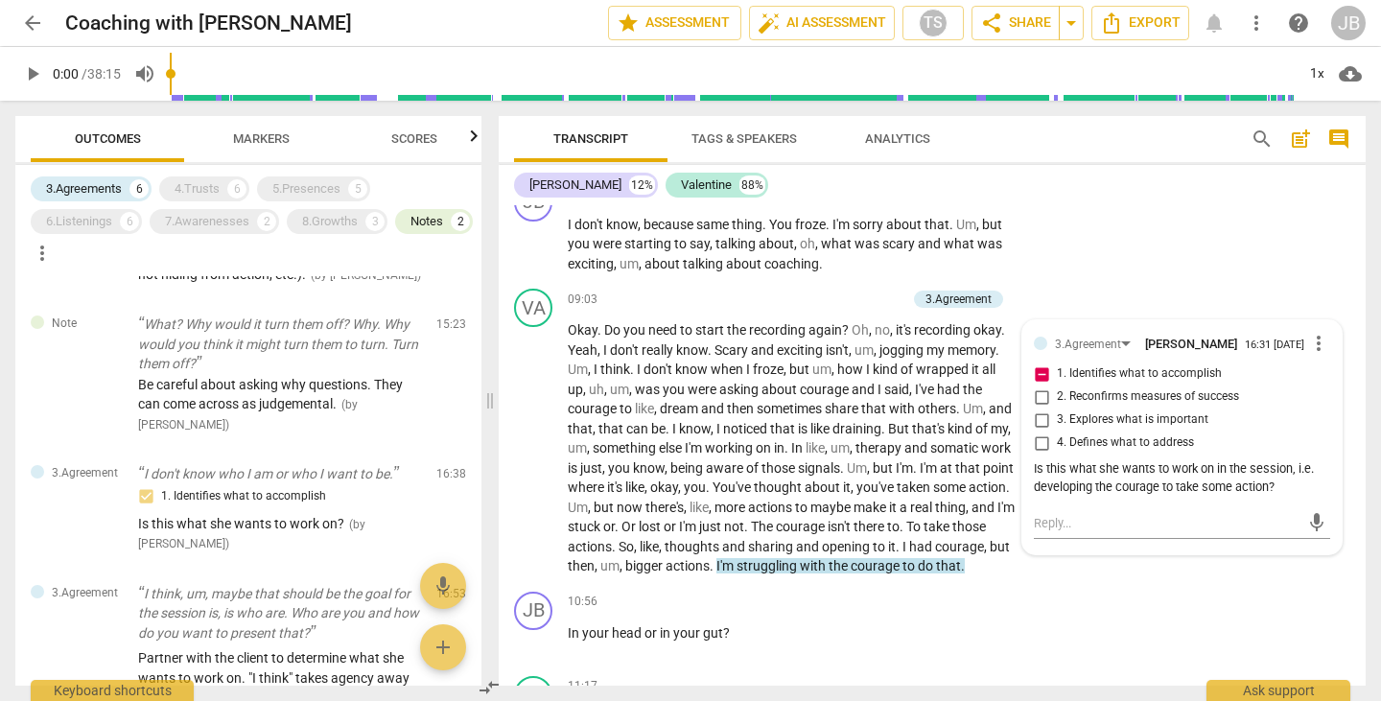
scroll to position [578, 0]
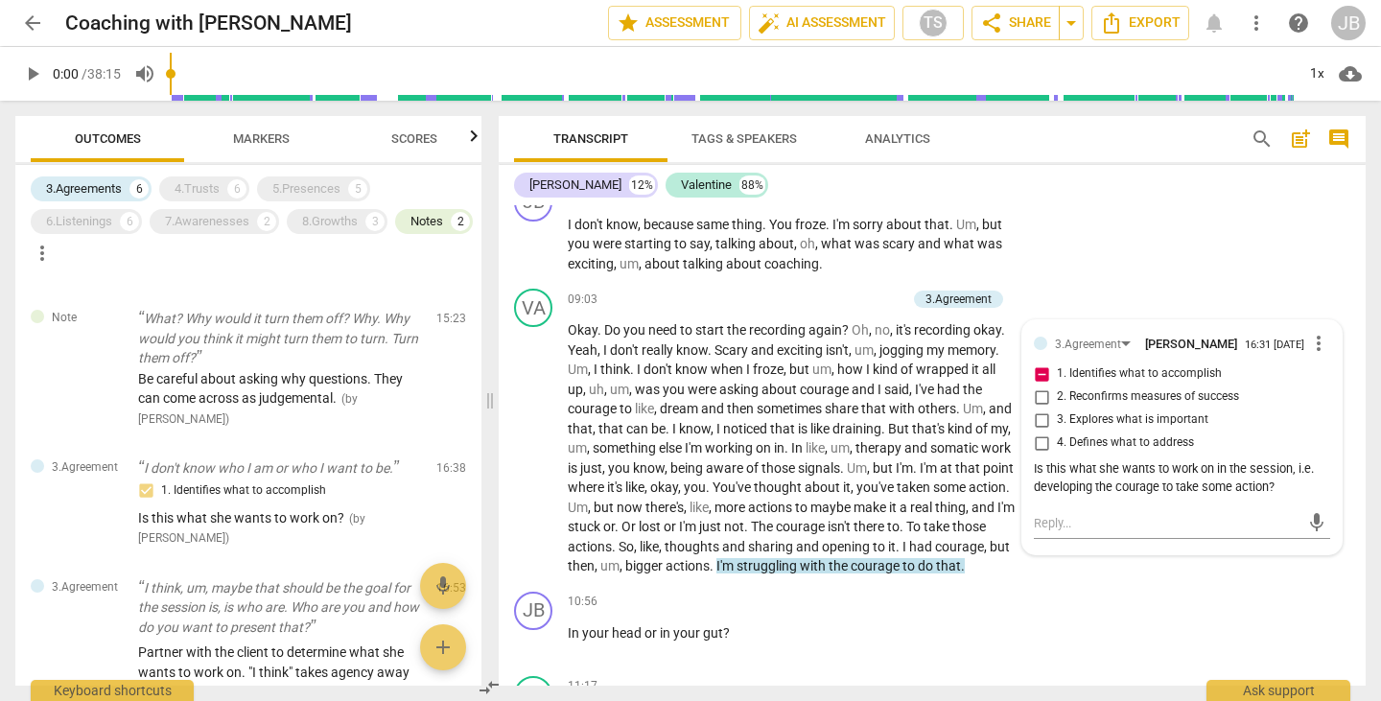
click at [73, 326] on span "Note" at bounding box center [64, 318] width 25 height 16
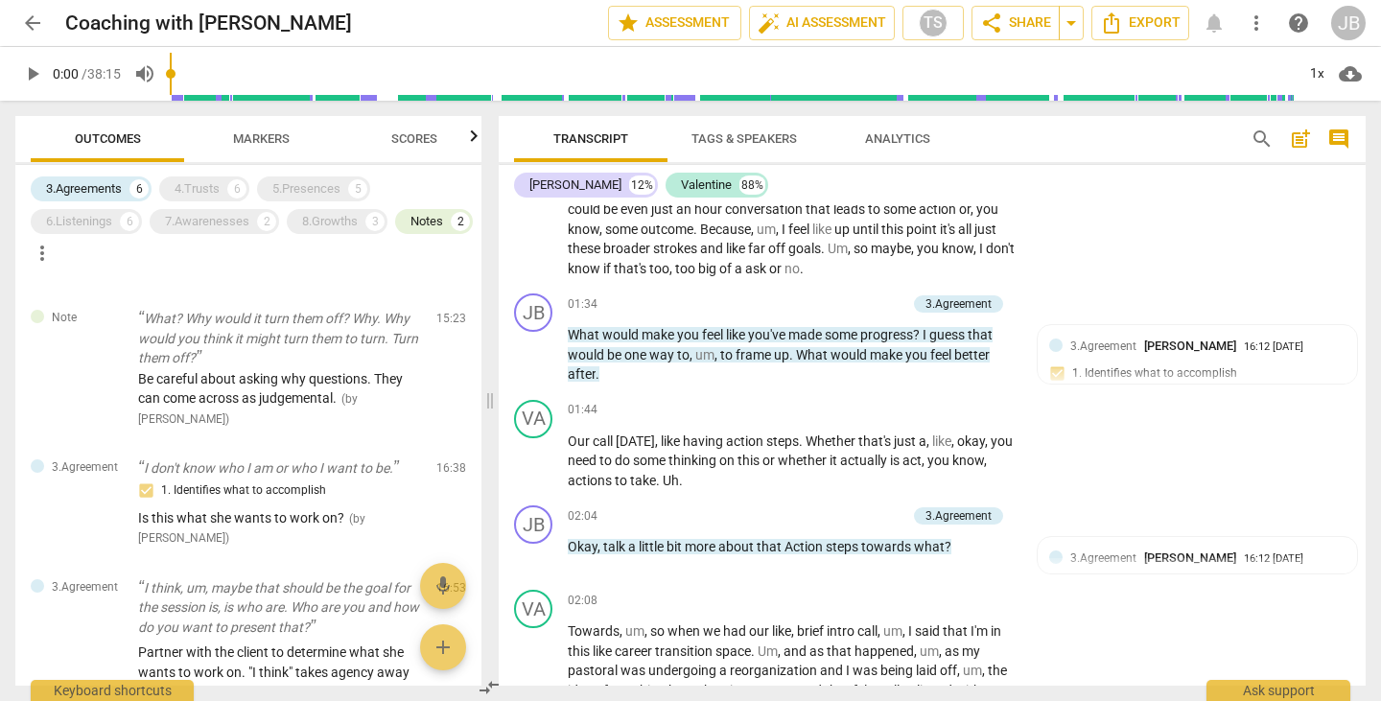
scroll to position [0, 0]
